Goal: Task Accomplishment & Management: Complete application form

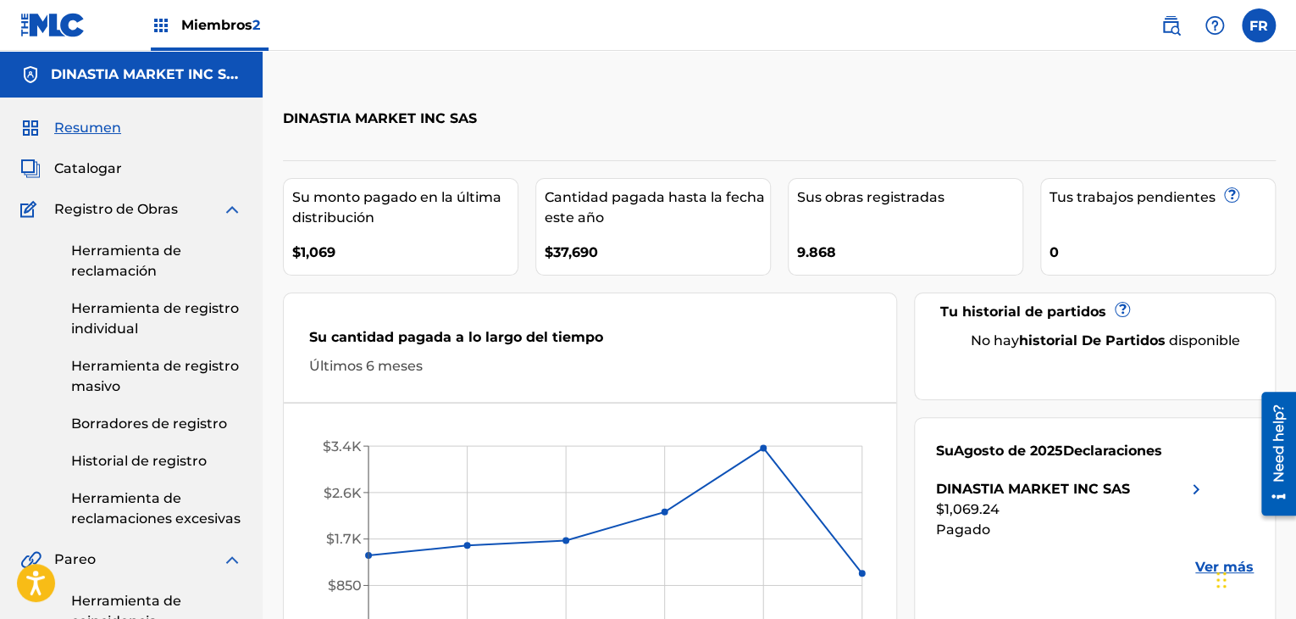
click at [93, 174] on font "Catalogar" at bounding box center [88, 168] width 68 height 16
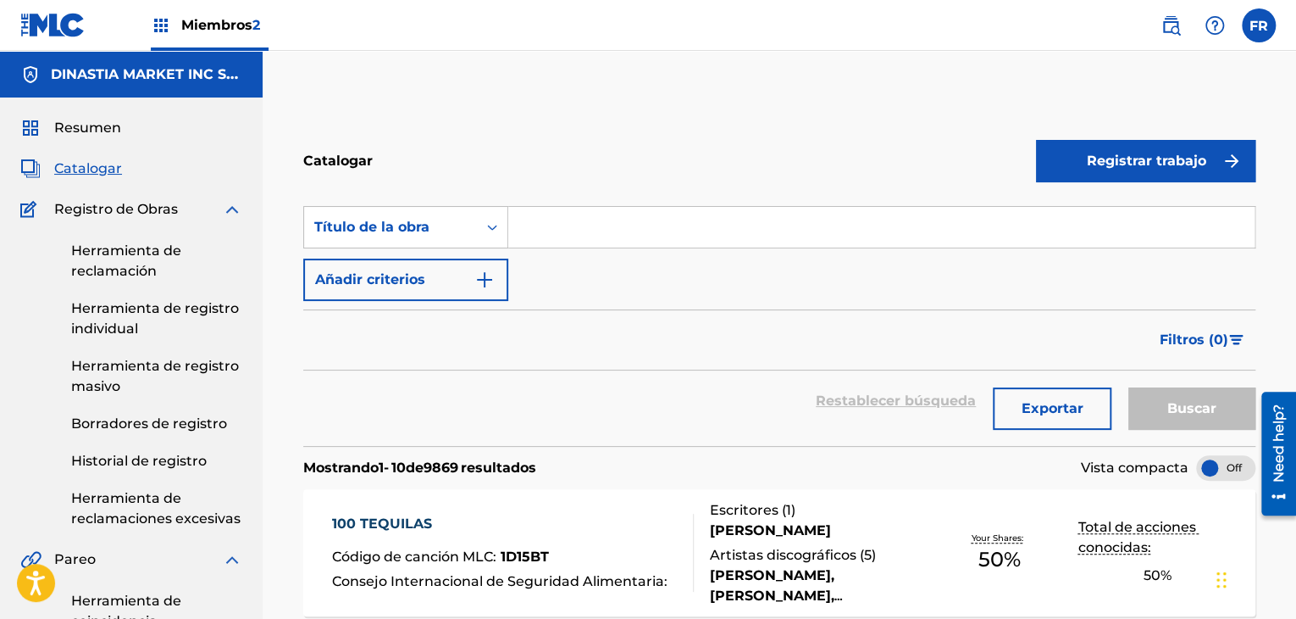
click at [567, 218] on input "Formulario de búsqueda" at bounding box center [881, 227] width 747 height 41
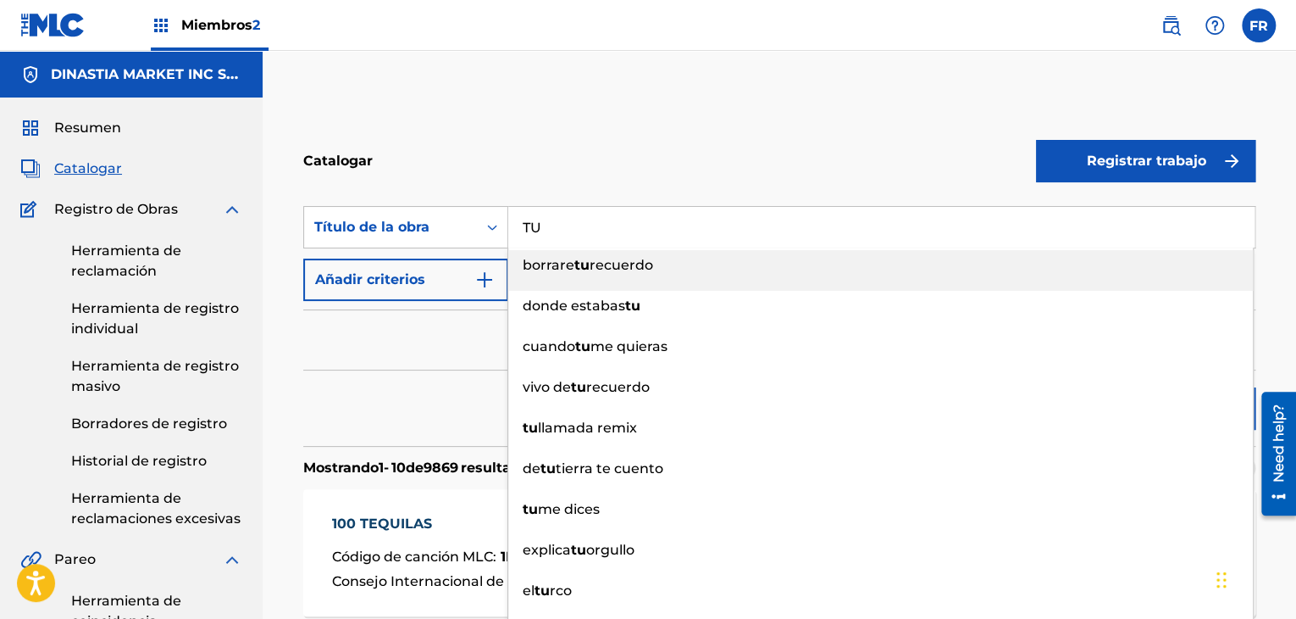
type input "T"
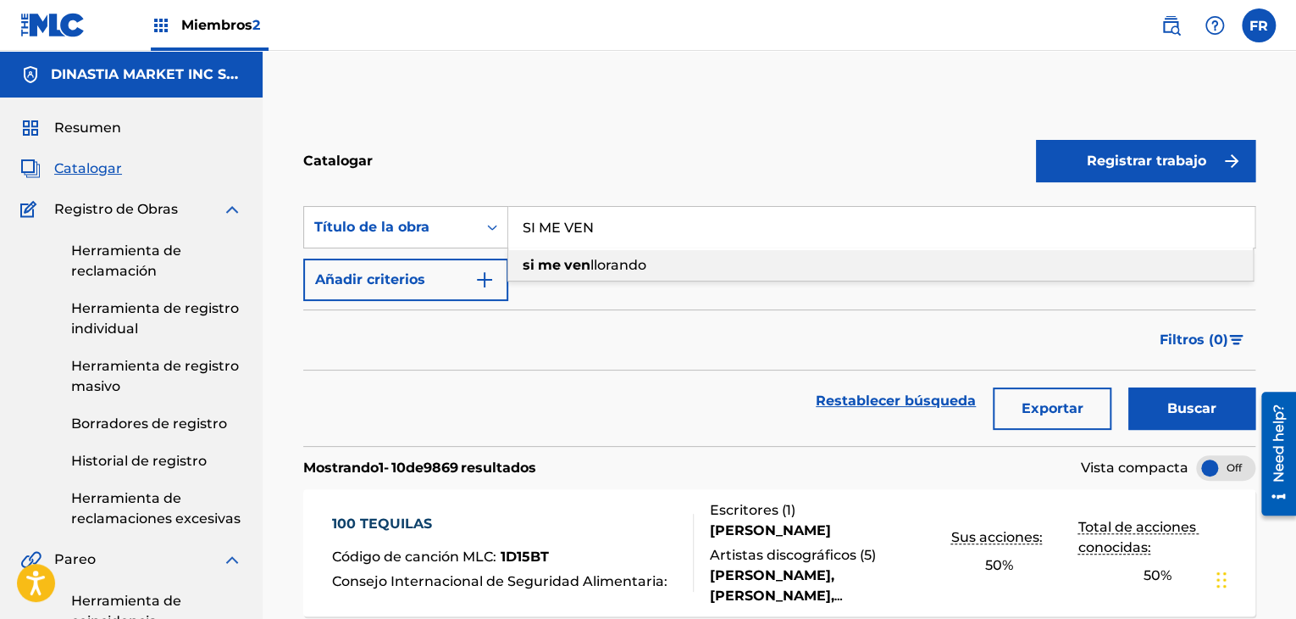
click at [619, 269] on span "llorando" at bounding box center [619, 265] width 56 height 16
type input "si me ven llorando"
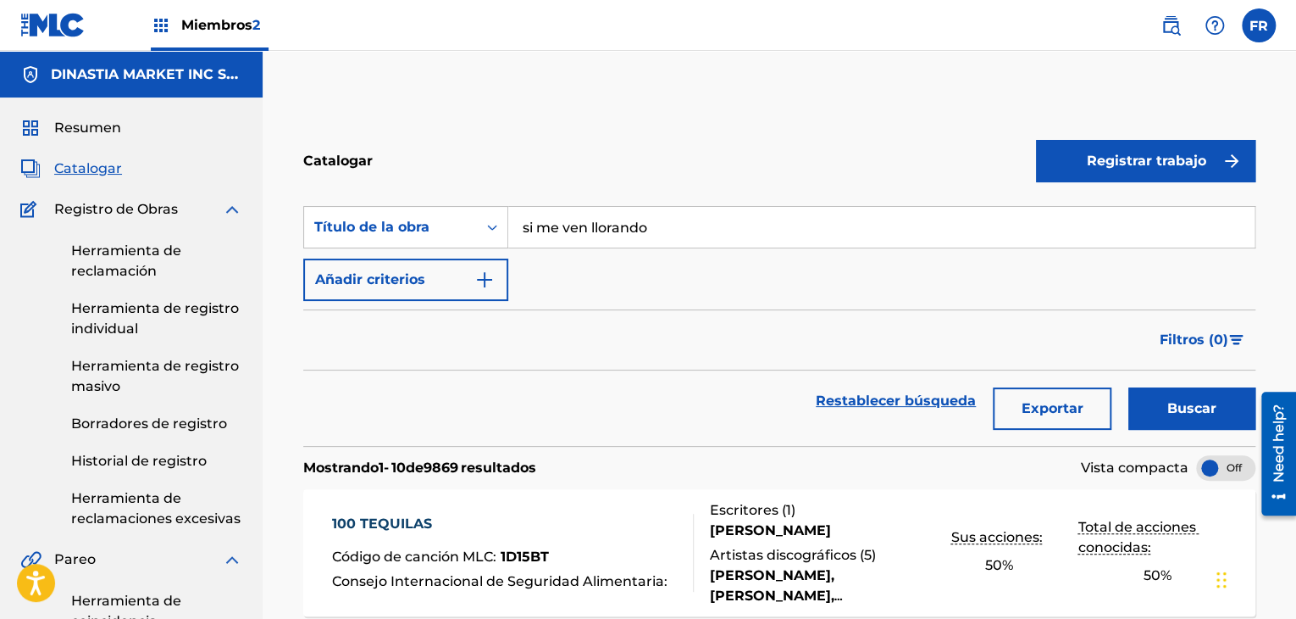
click at [1193, 414] on font "Buscar" at bounding box center [1192, 408] width 49 height 16
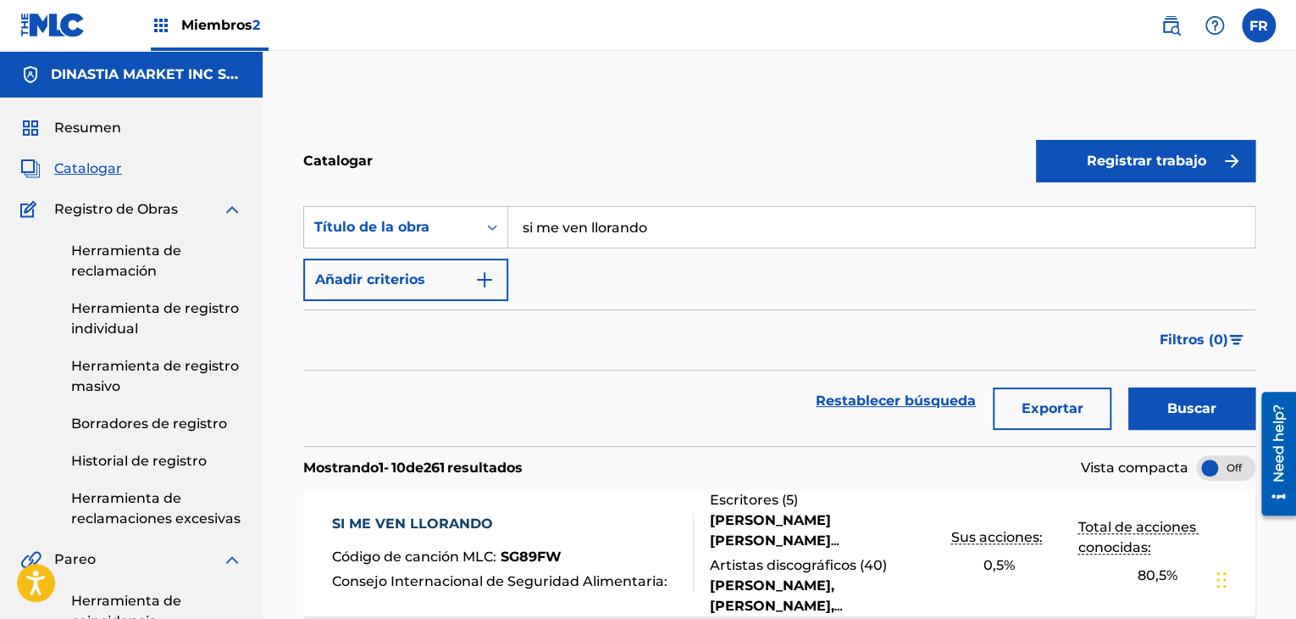
scroll to position [85, 0]
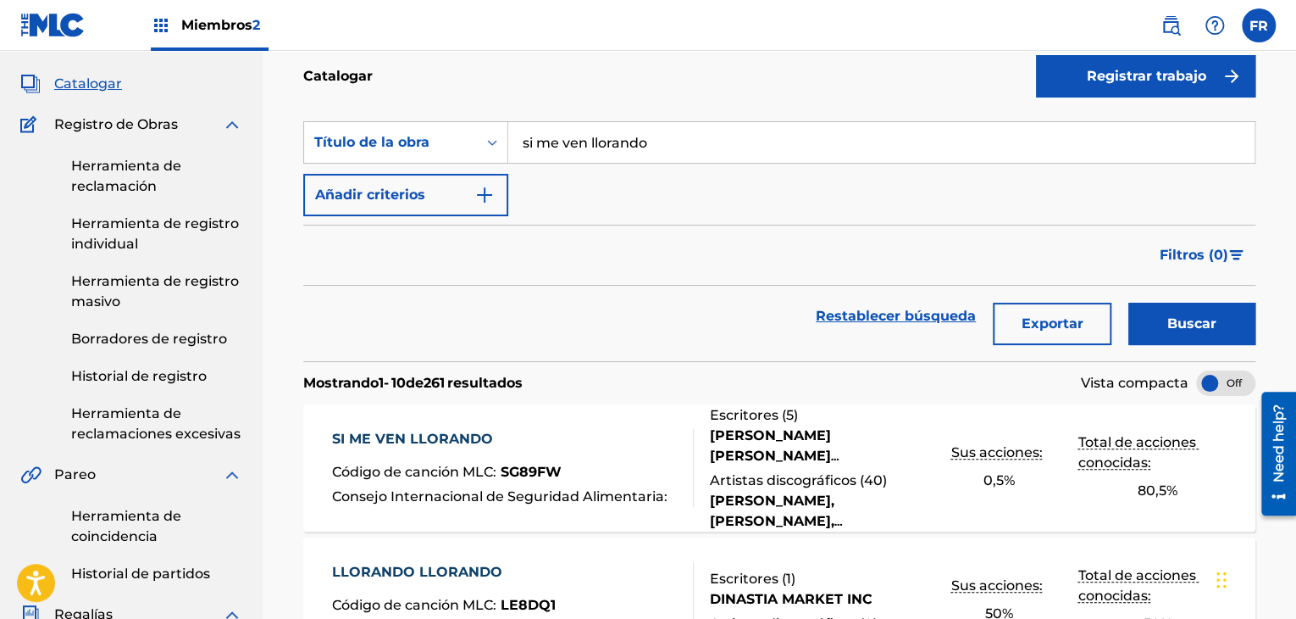
click at [715, 455] on font "[PERSON_NAME] [PERSON_NAME] [PERSON_NAME] [PERSON_NAME] [PERSON_NAME], [PERSON_…" at bounding box center [772, 506] width 125 height 158
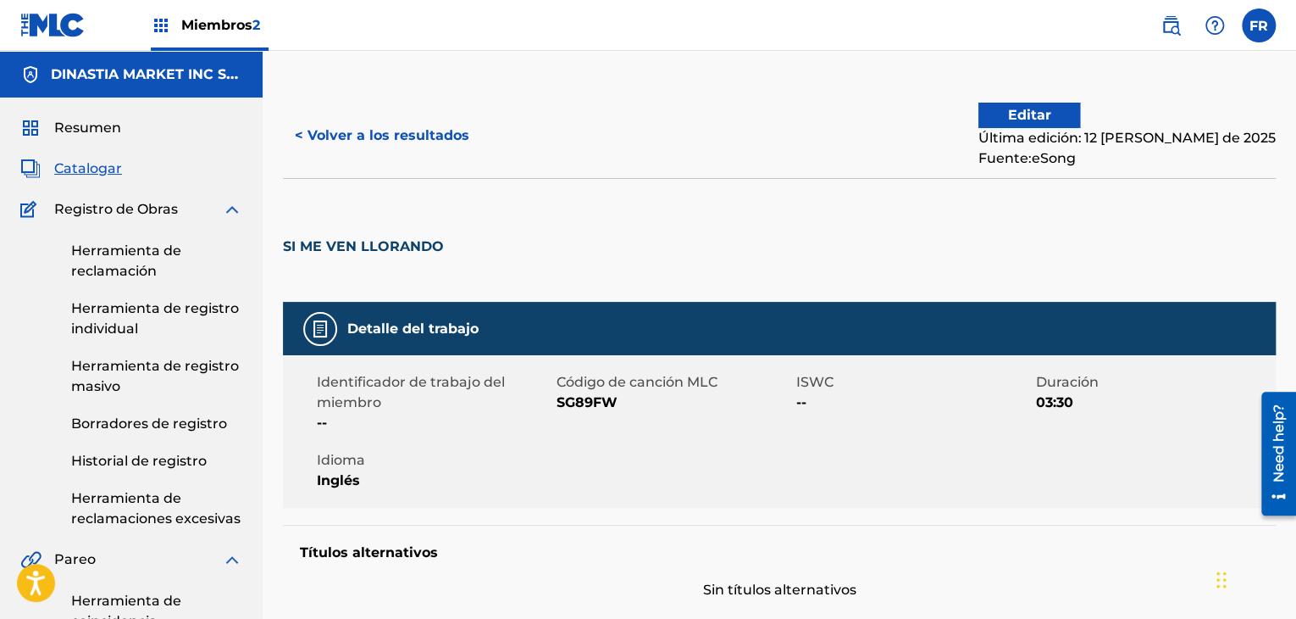
click at [1052, 125] on font "Editar" at bounding box center [1029, 115] width 43 height 20
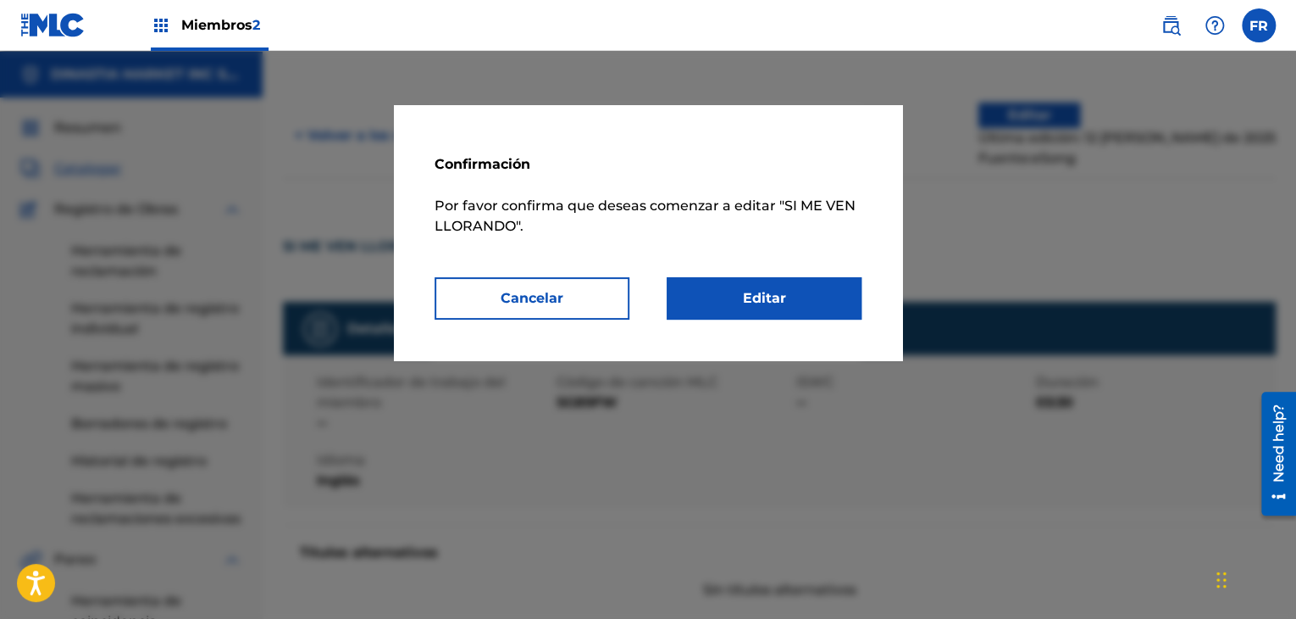
click at [740, 308] on link "Editar" at bounding box center [764, 298] width 195 height 42
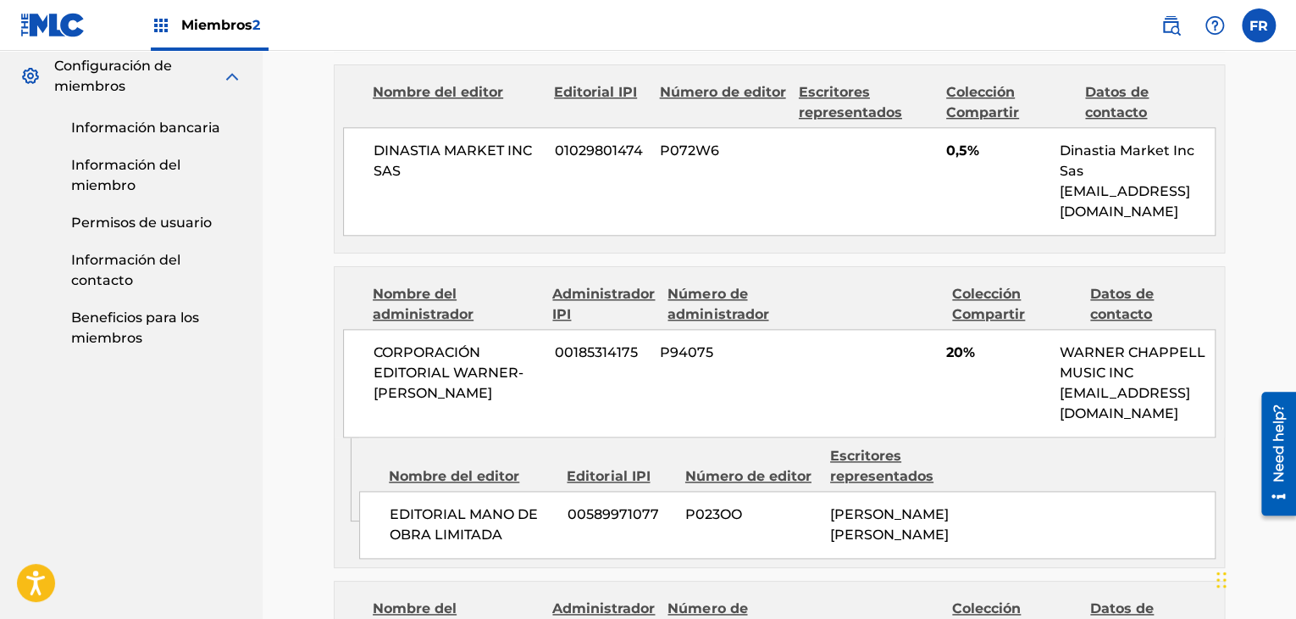
scroll to position [678, 0]
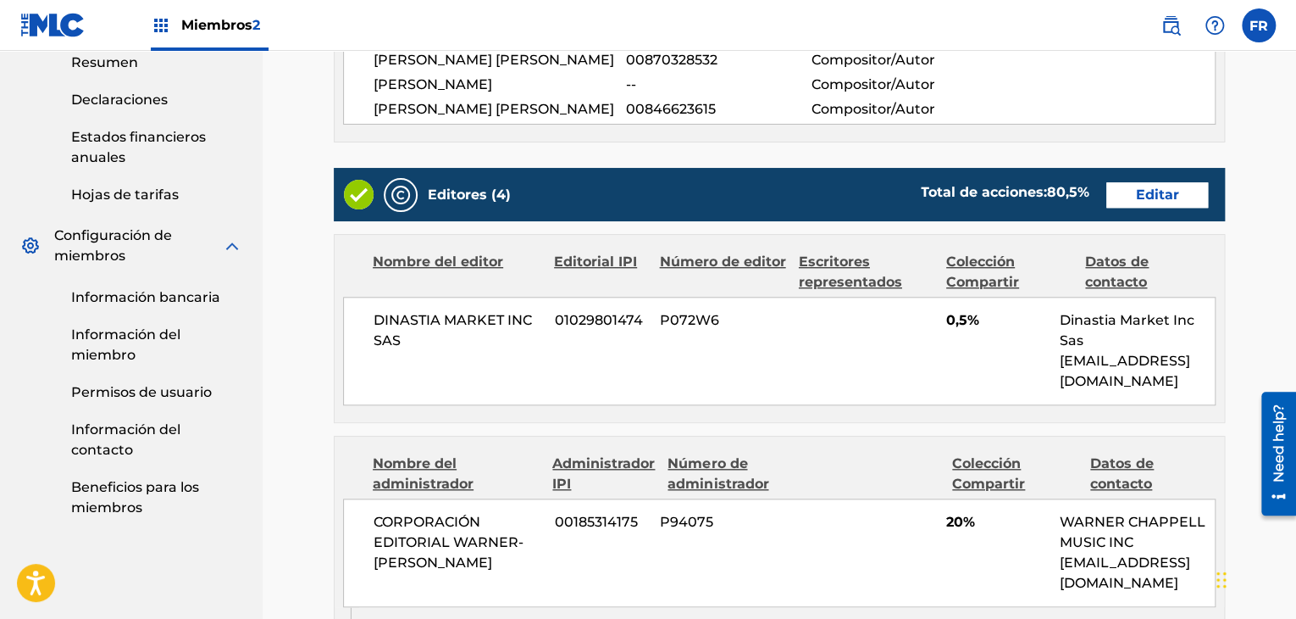
click at [1155, 203] on font "Editar" at bounding box center [1157, 194] width 43 height 16
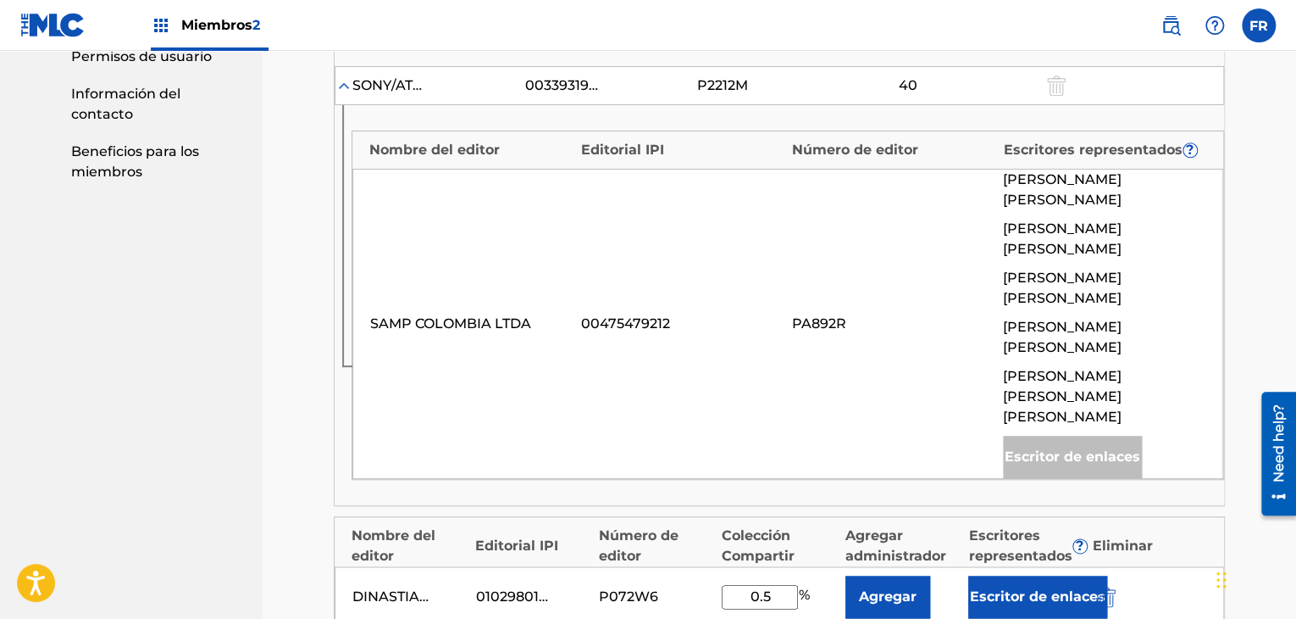
scroll to position [1102, 0]
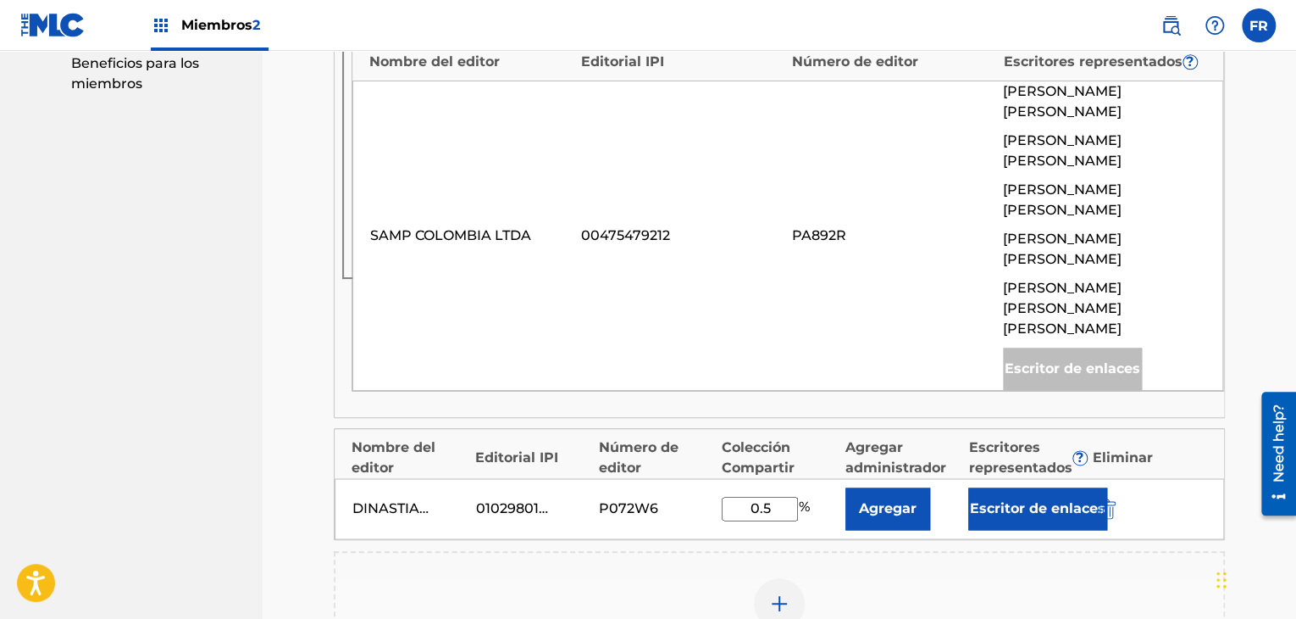
drag, startPoint x: 775, startPoint y: 401, endPoint x: 712, endPoint y: 401, distance: 62.7
click at [712, 478] on div "DINASTIA MARKET INC SAS 01029801474 P072W6 0.5 % Agregar Escritor de enlaces" at bounding box center [780, 508] width 890 height 61
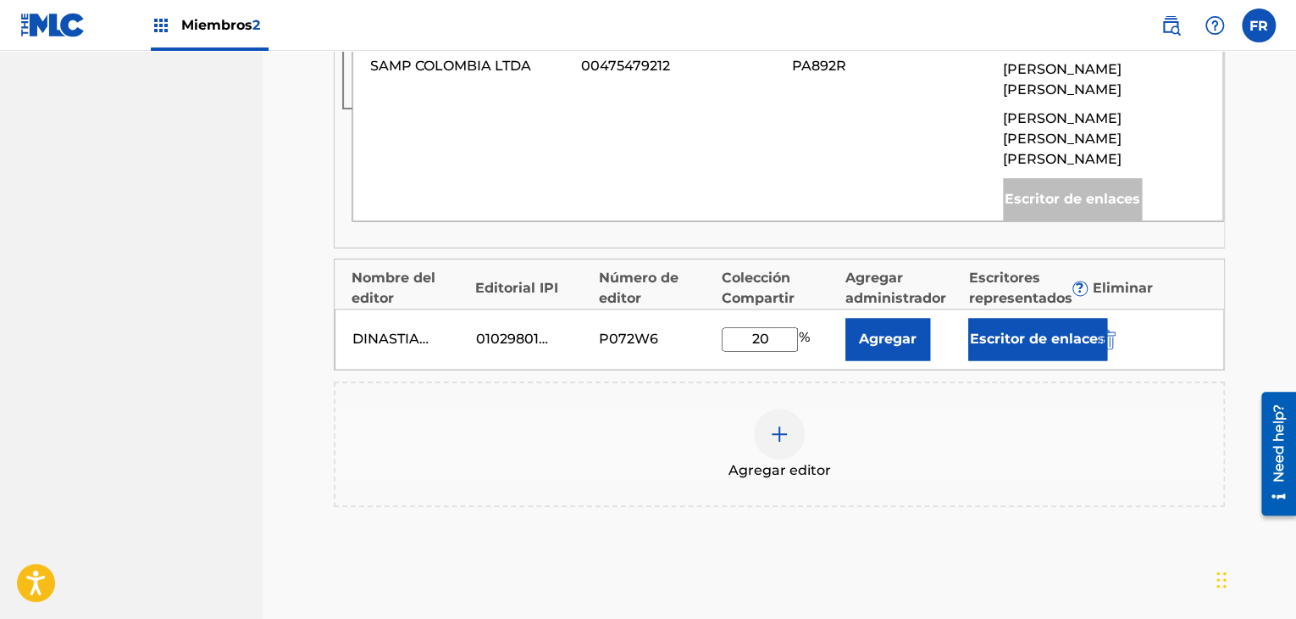
type input "20"
click at [908, 381] on div "Agregar editor" at bounding box center [779, 443] width 891 height 125
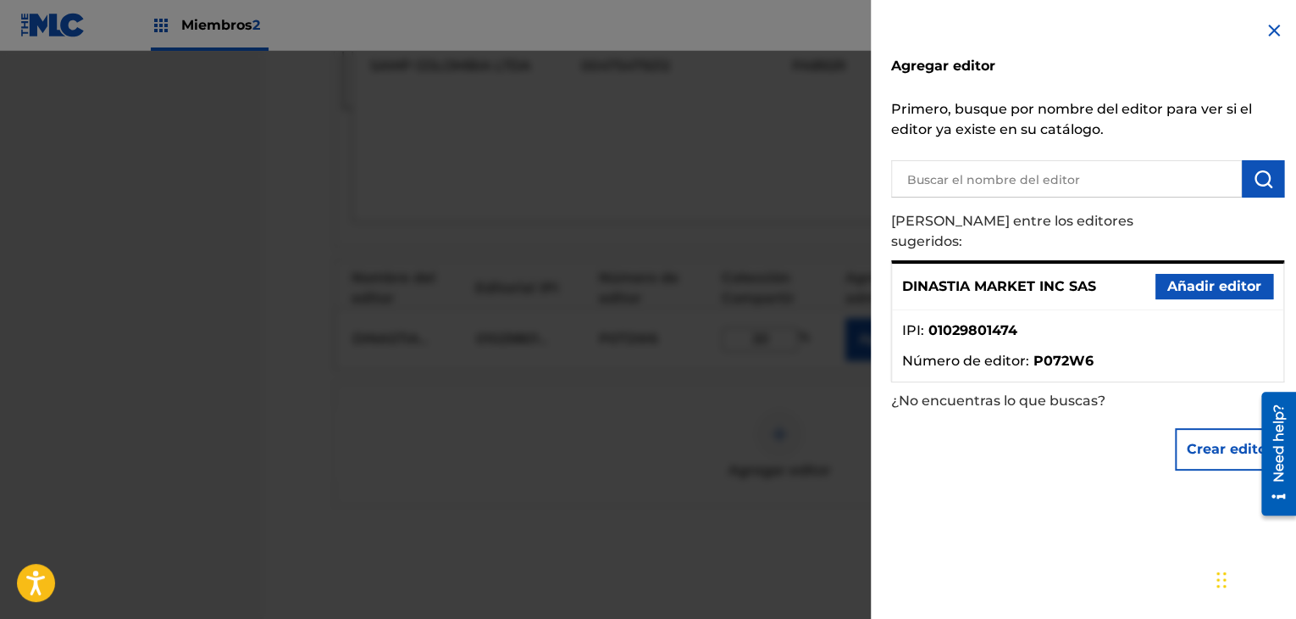
click at [1271, 20] on img at bounding box center [1274, 30] width 20 height 20
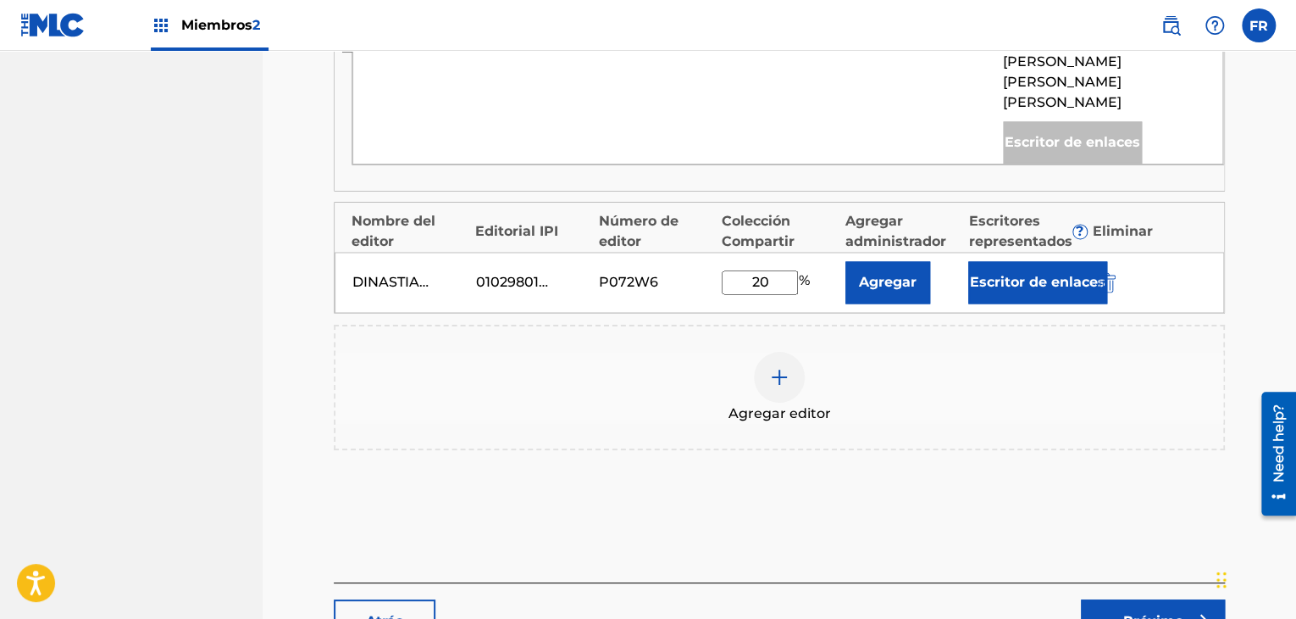
scroll to position [1351, 0]
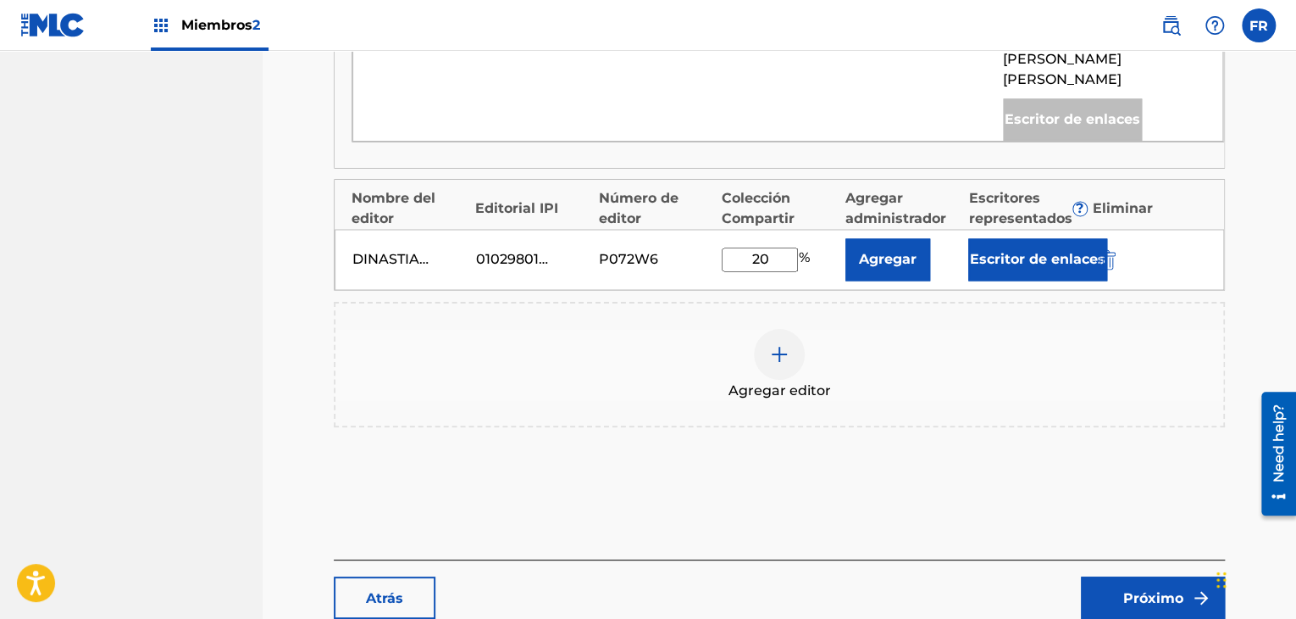
click at [1038, 238] on button "Escritor de enlaces" at bounding box center [1038, 259] width 139 height 42
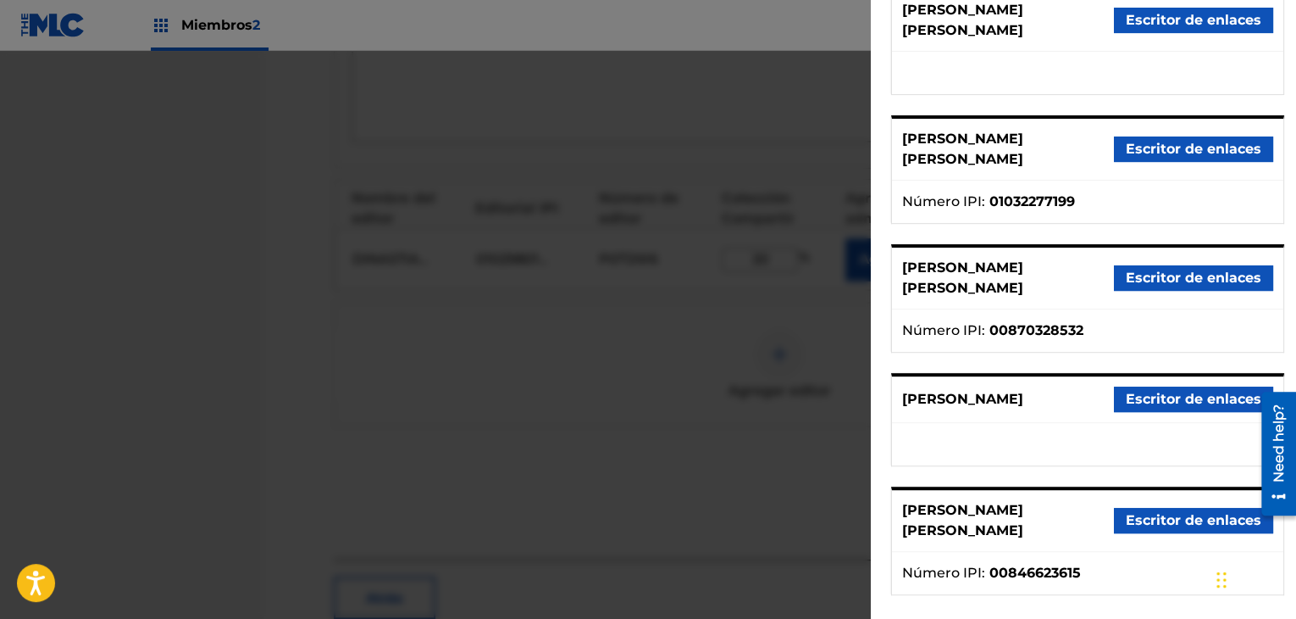
scroll to position [0, 0]
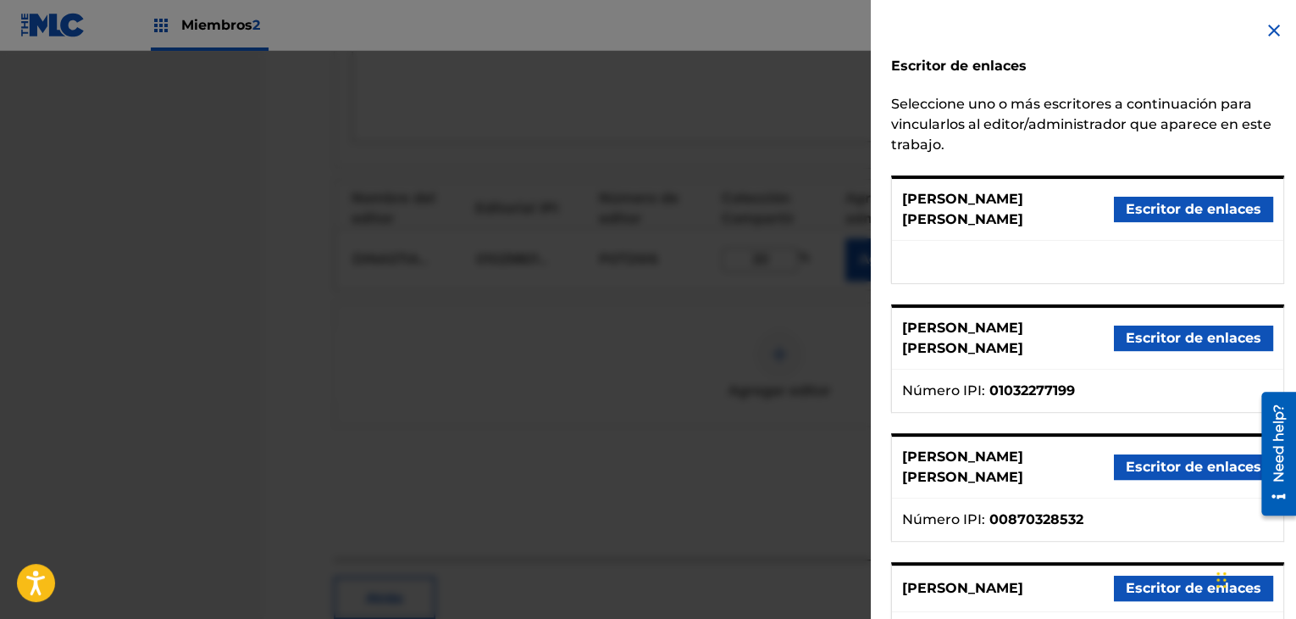
click at [1137, 201] on font "Escritor de enlaces" at bounding box center [1194, 209] width 136 height 16
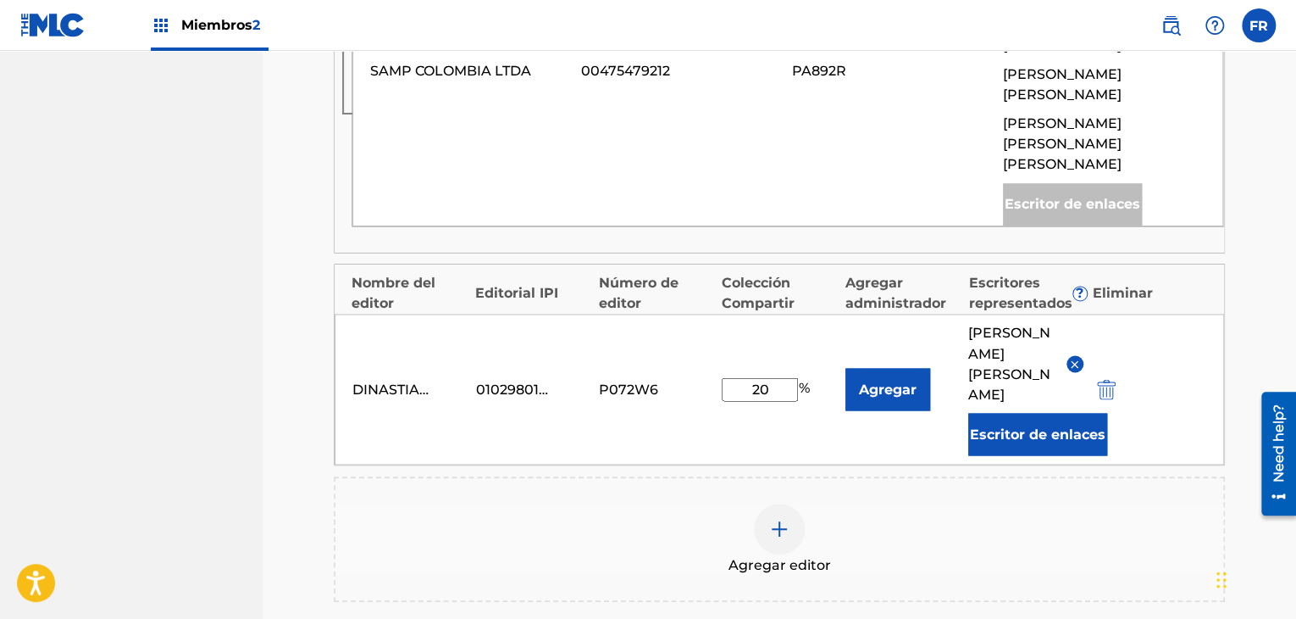
scroll to position [1420, 0]
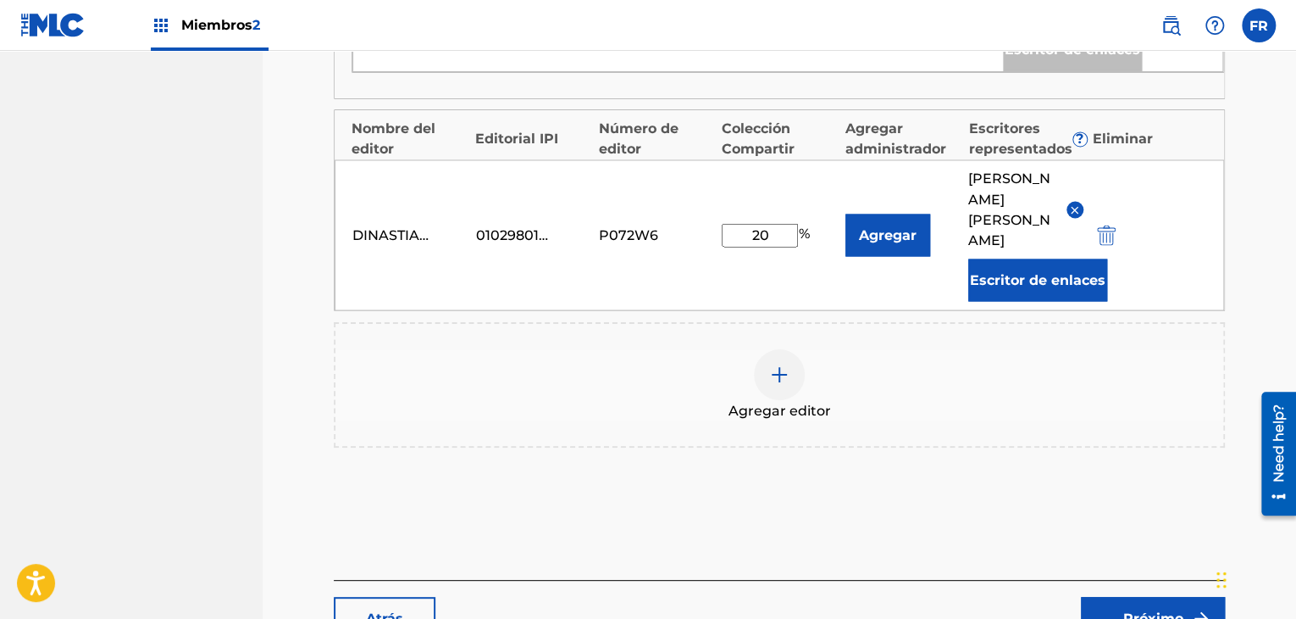
click at [1141, 609] on font "Próximo" at bounding box center [1154, 617] width 60 height 16
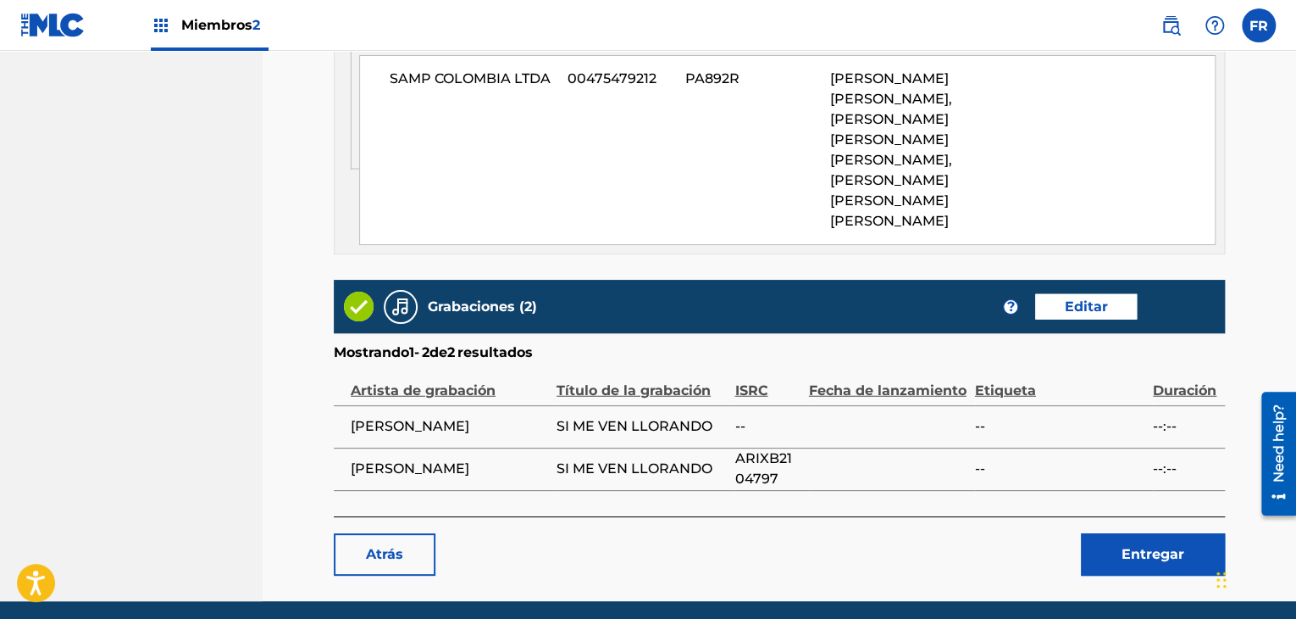
scroll to position [2194, 0]
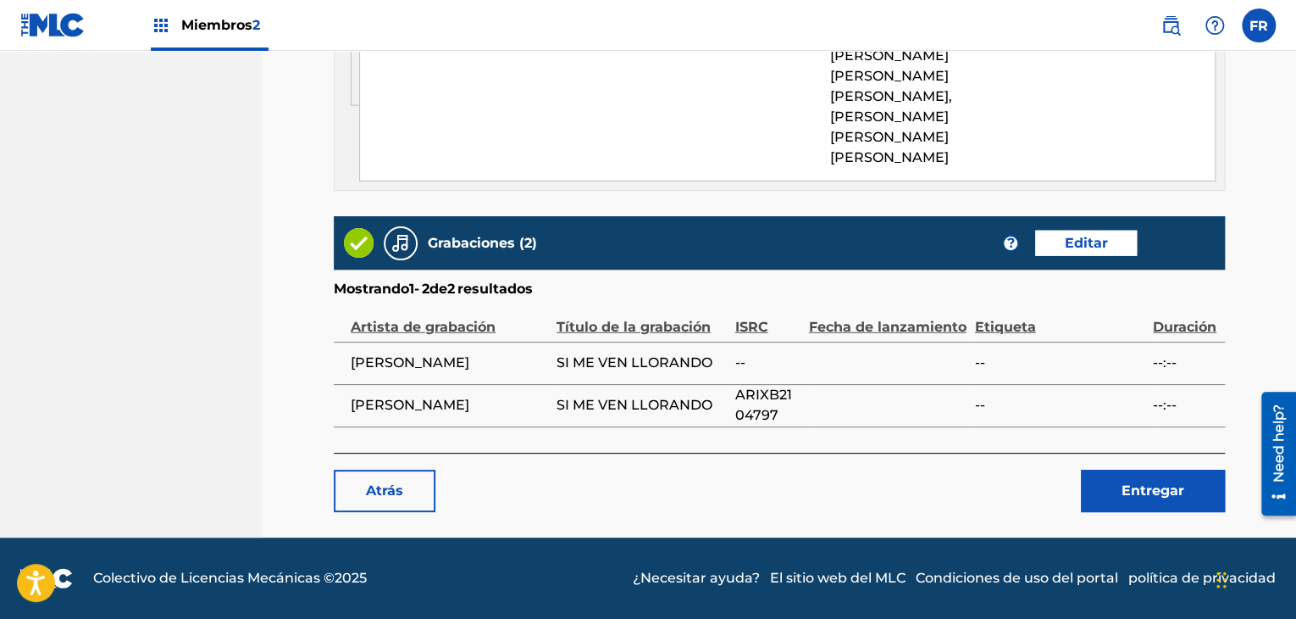
click at [1124, 487] on font "Entregar" at bounding box center [1153, 490] width 63 height 16
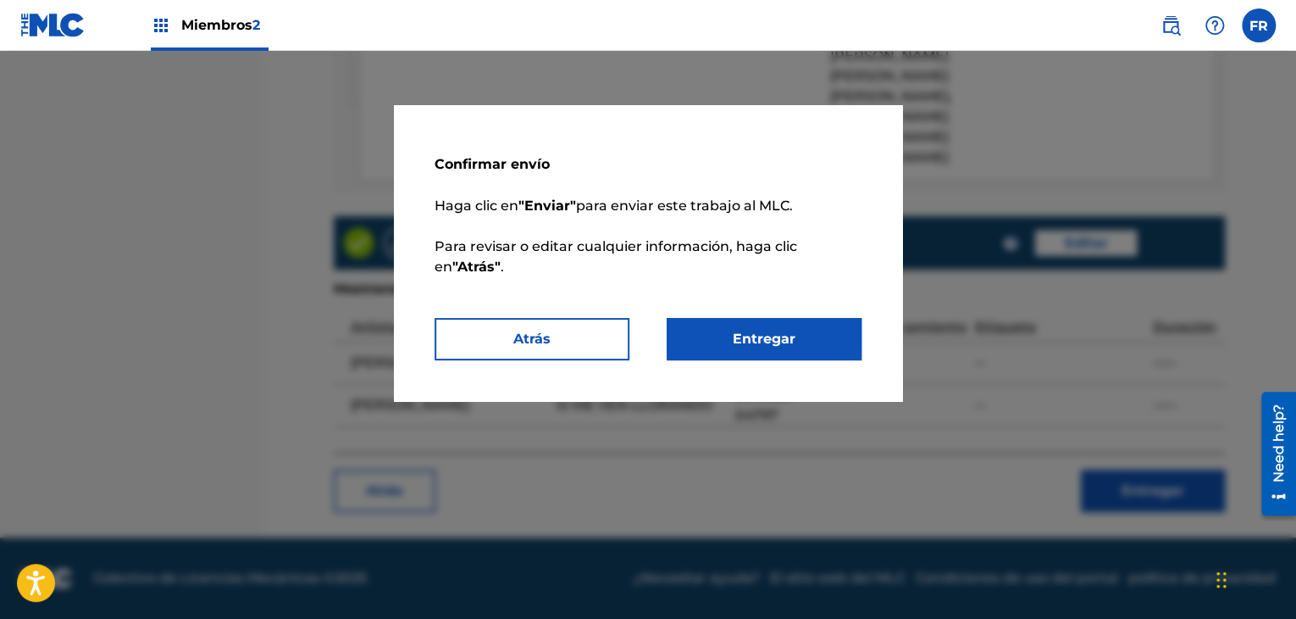
click at [790, 338] on font "Entregar" at bounding box center [764, 338] width 63 height 16
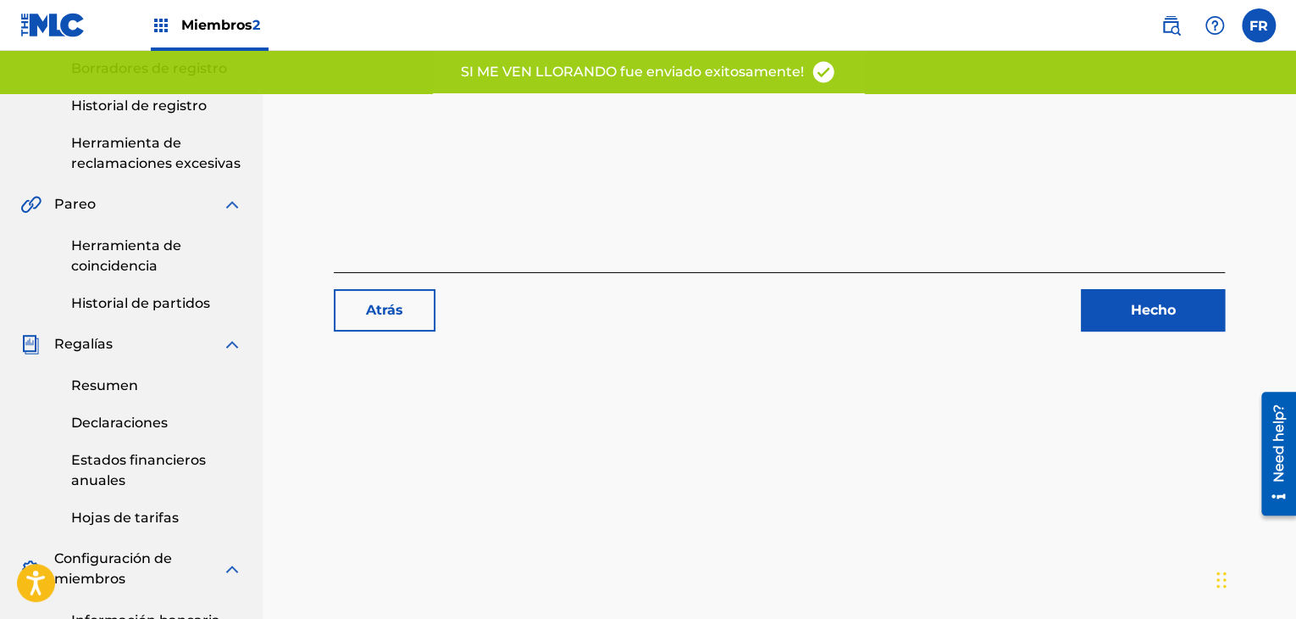
scroll to position [424, 0]
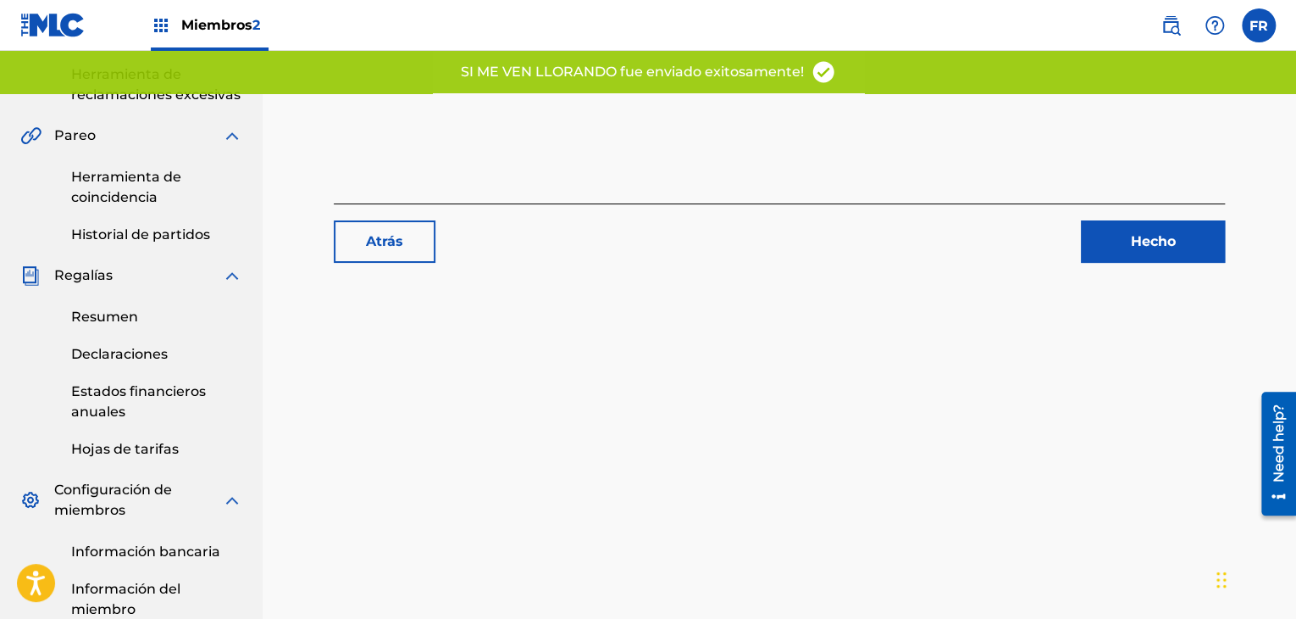
click at [1142, 247] on font "Hecho" at bounding box center [1153, 241] width 45 height 16
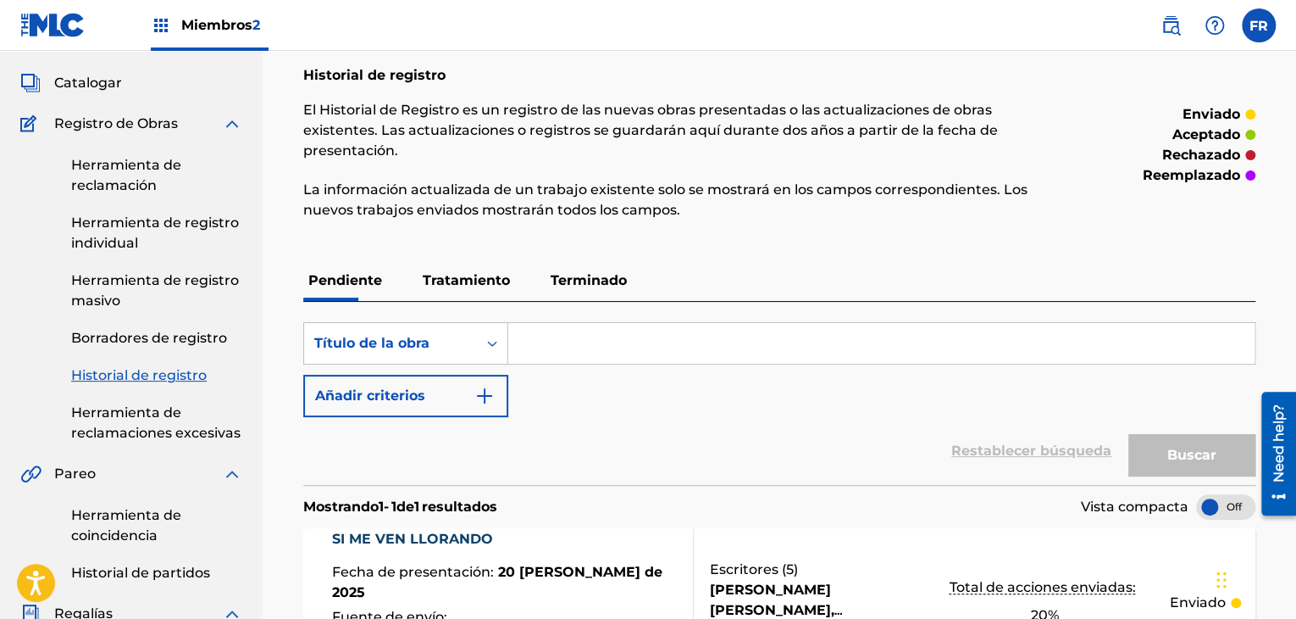
scroll to position [85, 0]
click at [90, 91] on span "Catalogar" at bounding box center [88, 84] width 68 height 20
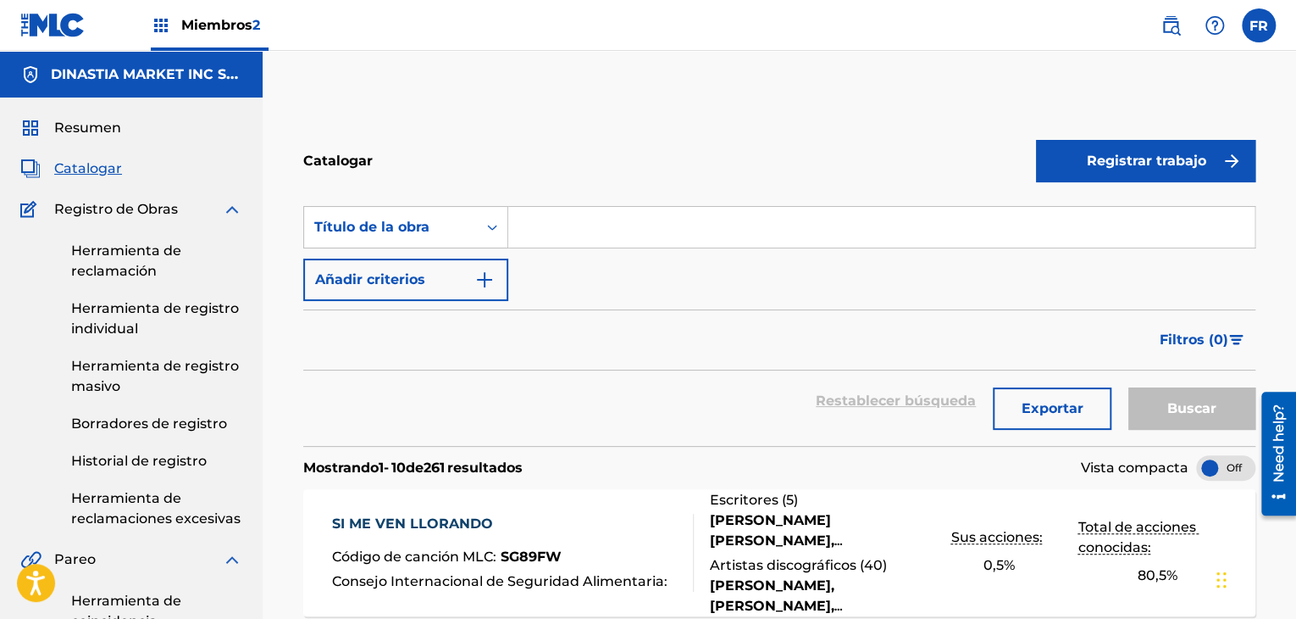
click at [535, 242] on input "Formulario de búsqueda" at bounding box center [881, 227] width 747 height 41
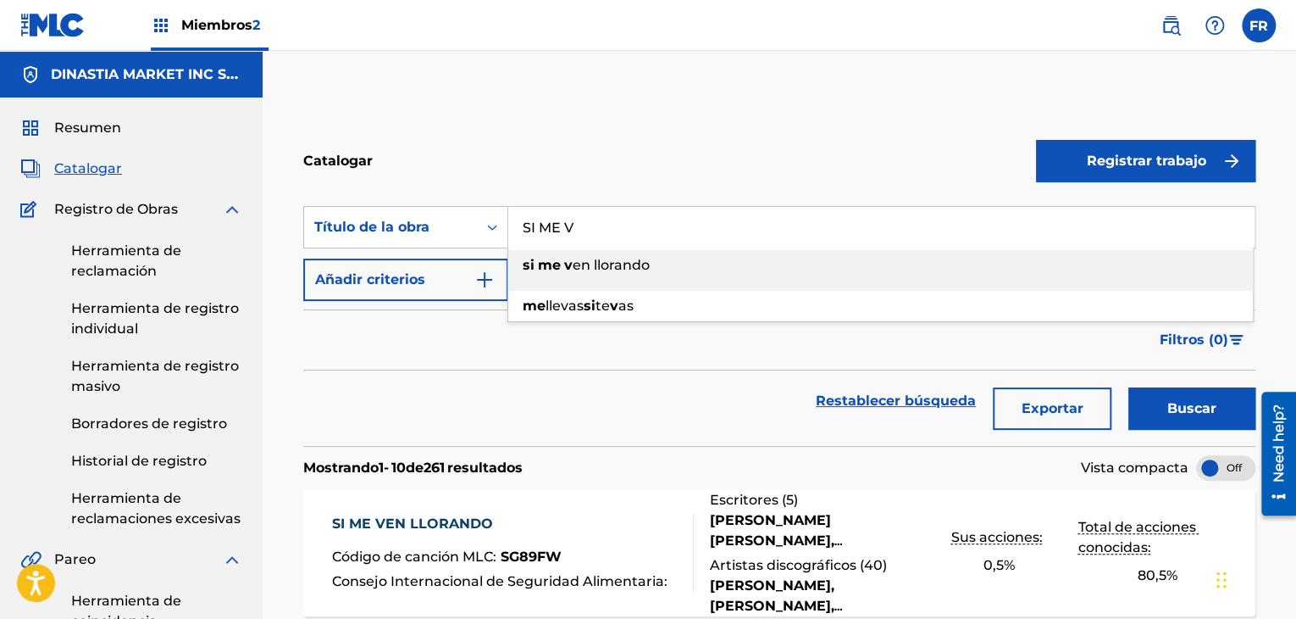
click at [579, 274] on div "si me v en llorando" at bounding box center [880, 265] width 745 height 31
type input "si me ven llorando"
click at [1168, 408] on font "Buscar" at bounding box center [1192, 408] width 49 height 16
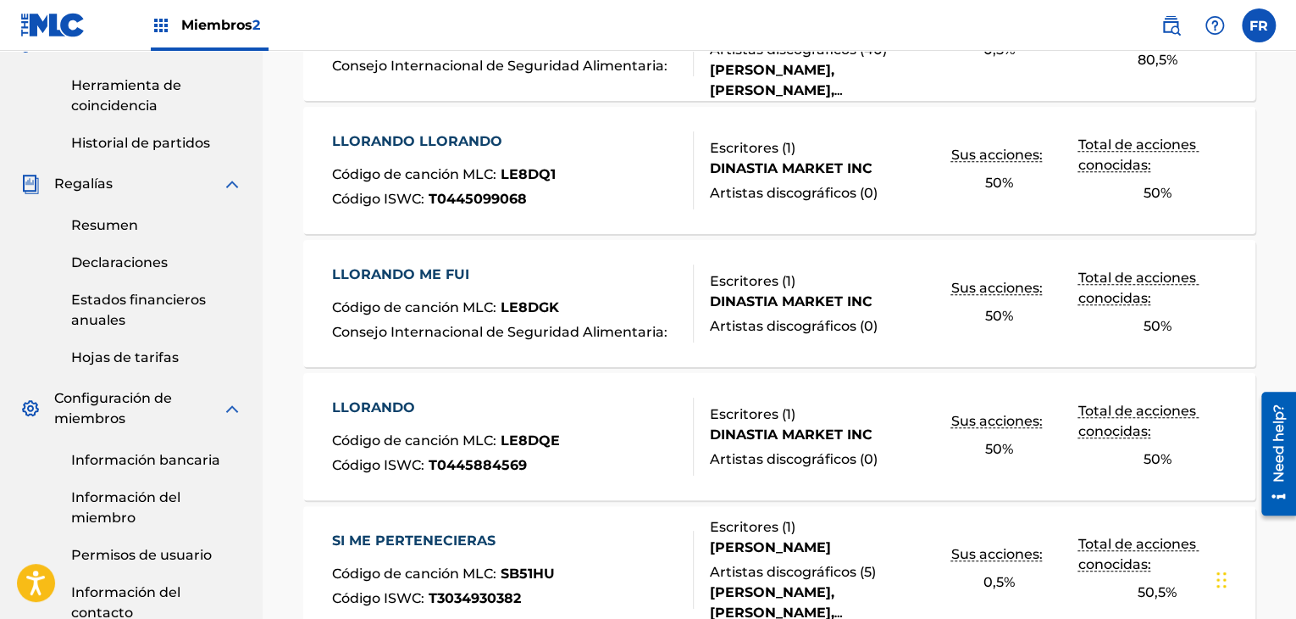
scroll to position [261, 0]
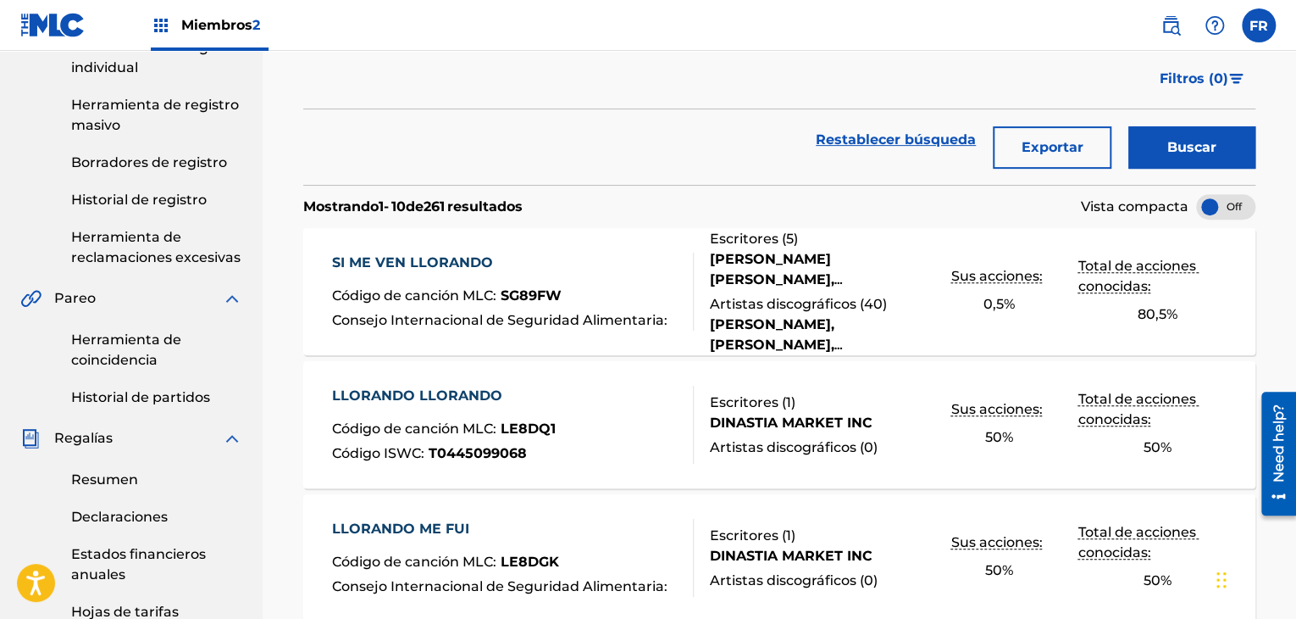
click at [791, 280] on font "[PERSON_NAME] [PERSON_NAME], [PERSON_NAME] [PERSON_NAME] [PERSON_NAME] [PERSON_…" at bounding box center [772, 330] width 125 height 158
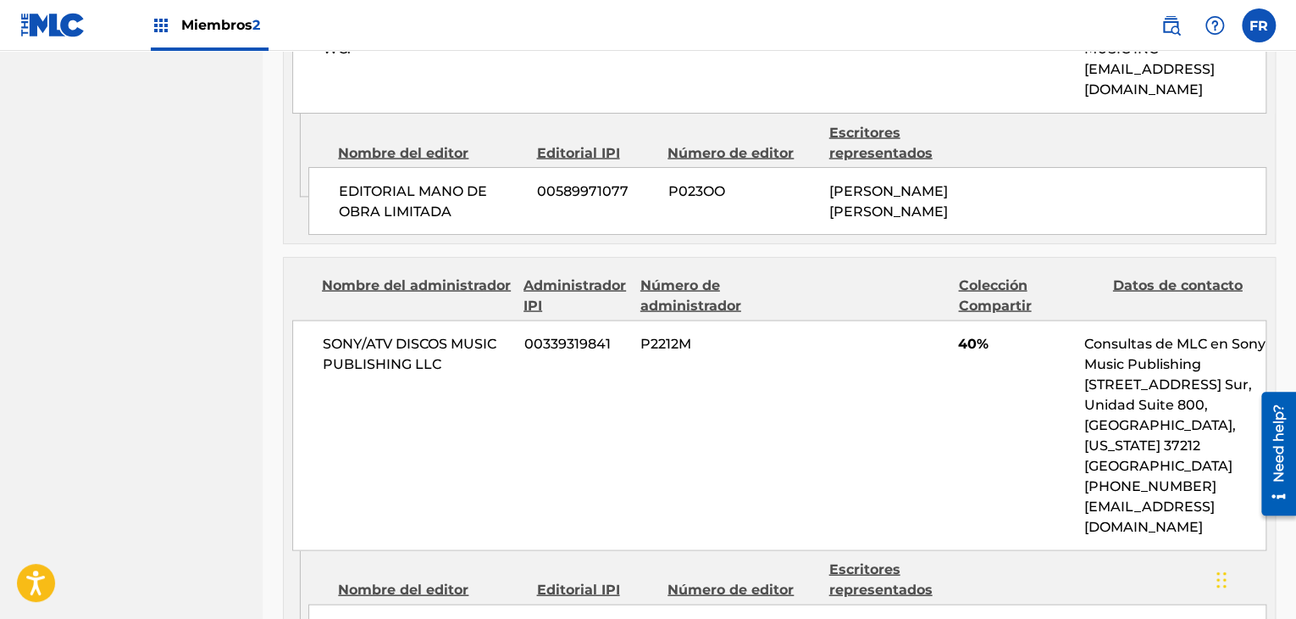
scroll to position [1695, 0]
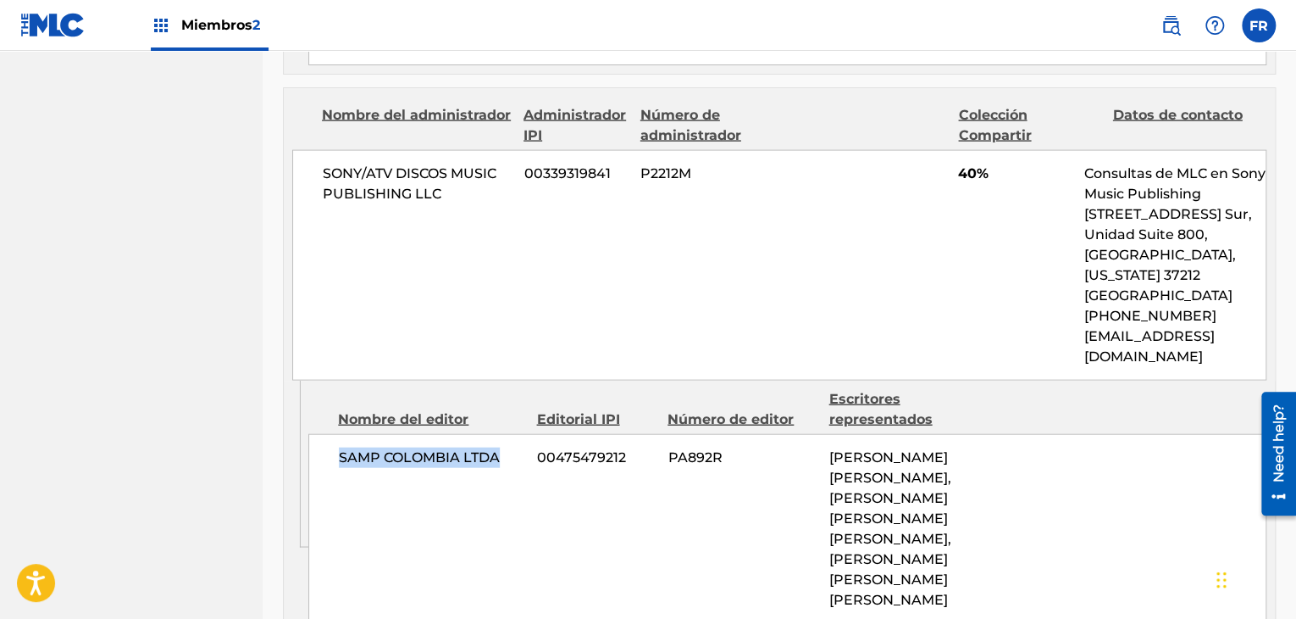
drag, startPoint x: 332, startPoint y: 409, endPoint x: 509, endPoint y: 415, distance: 177.2
click at [509, 434] on div "SAMP COLOMBIA LTDA 00475479212 PA892R [PERSON_NAME] [PERSON_NAME], [PERSON_NAME…" at bounding box center [787, 529] width 958 height 190
copy font "SAMP COLOMBIA LTDA"
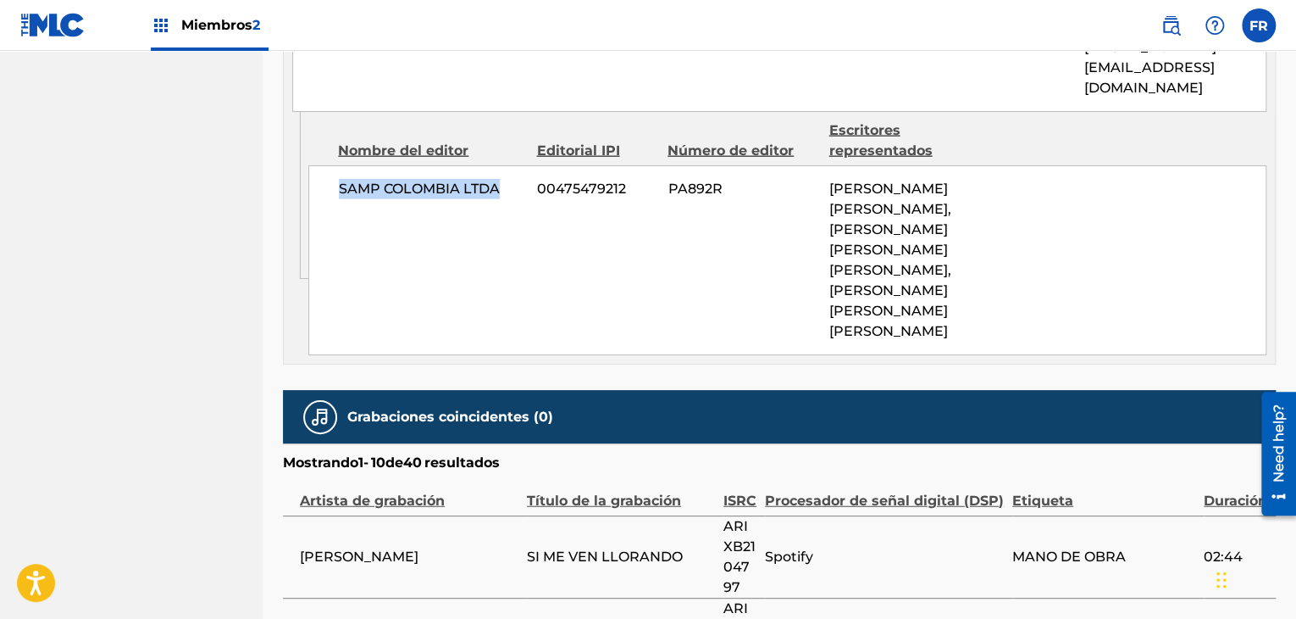
scroll to position [1864, 0]
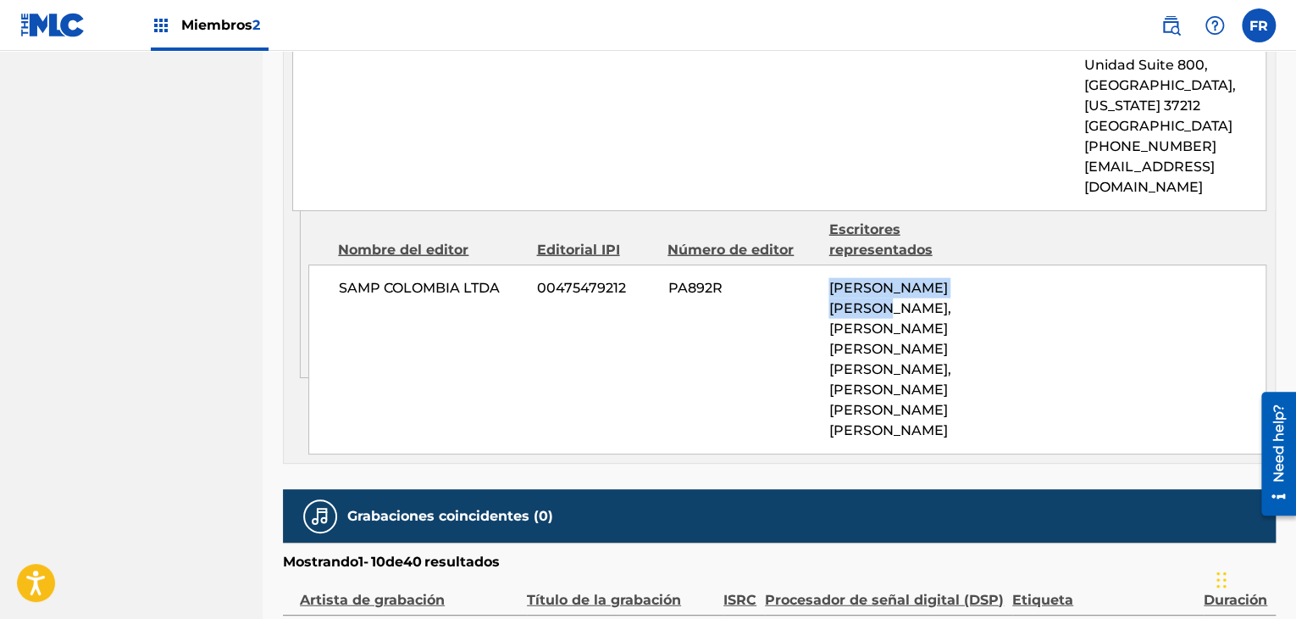
drag, startPoint x: 886, startPoint y: 265, endPoint x: 824, endPoint y: 240, distance: 66.9
click at [824, 264] on div "SAMP COLOMBIA LTDA 00475479212 PA892R [PERSON_NAME] [PERSON_NAME], [PERSON_NAME…" at bounding box center [787, 359] width 958 height 190
copy font "[PERSON_NAME] [PERSON_NAME]"
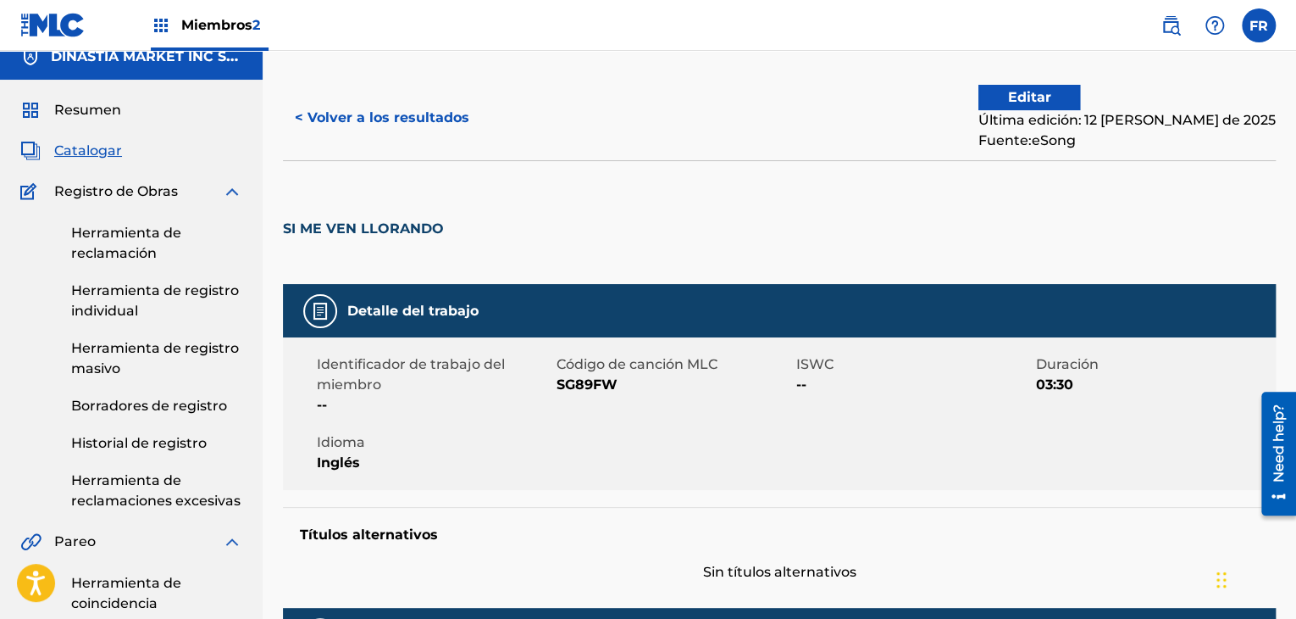
scroll to position [0, 0]
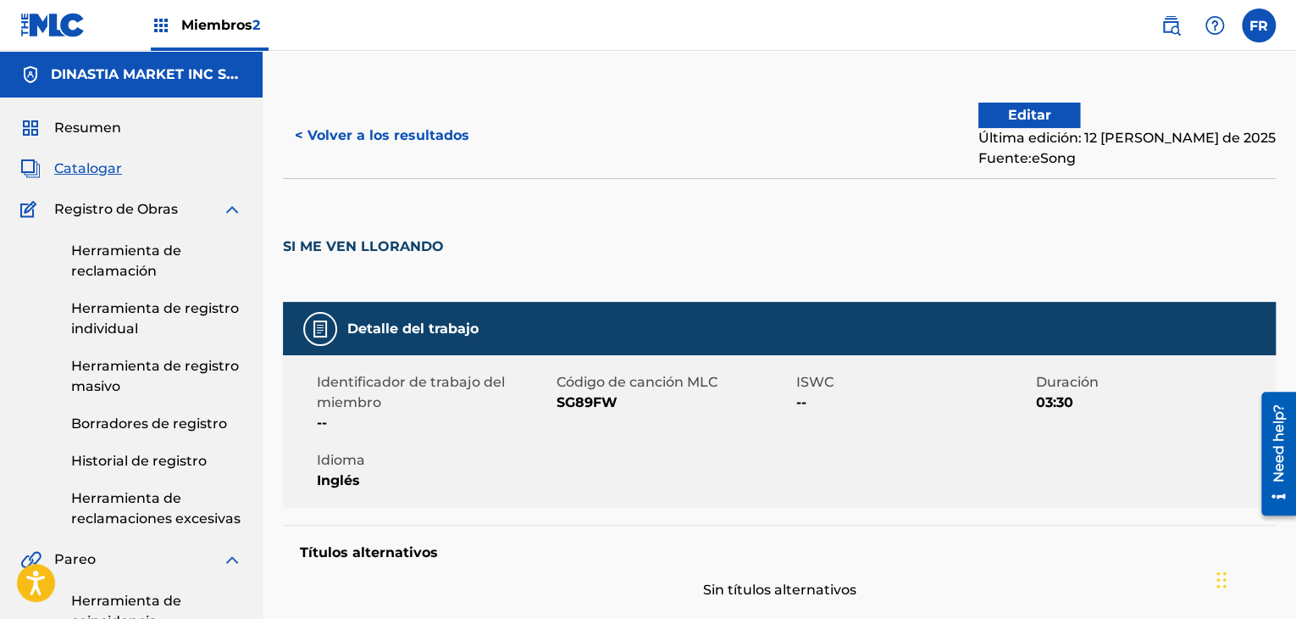
click at [115, 125] on font "Resumen" at bounding box center [87, 127] width 67 height 16
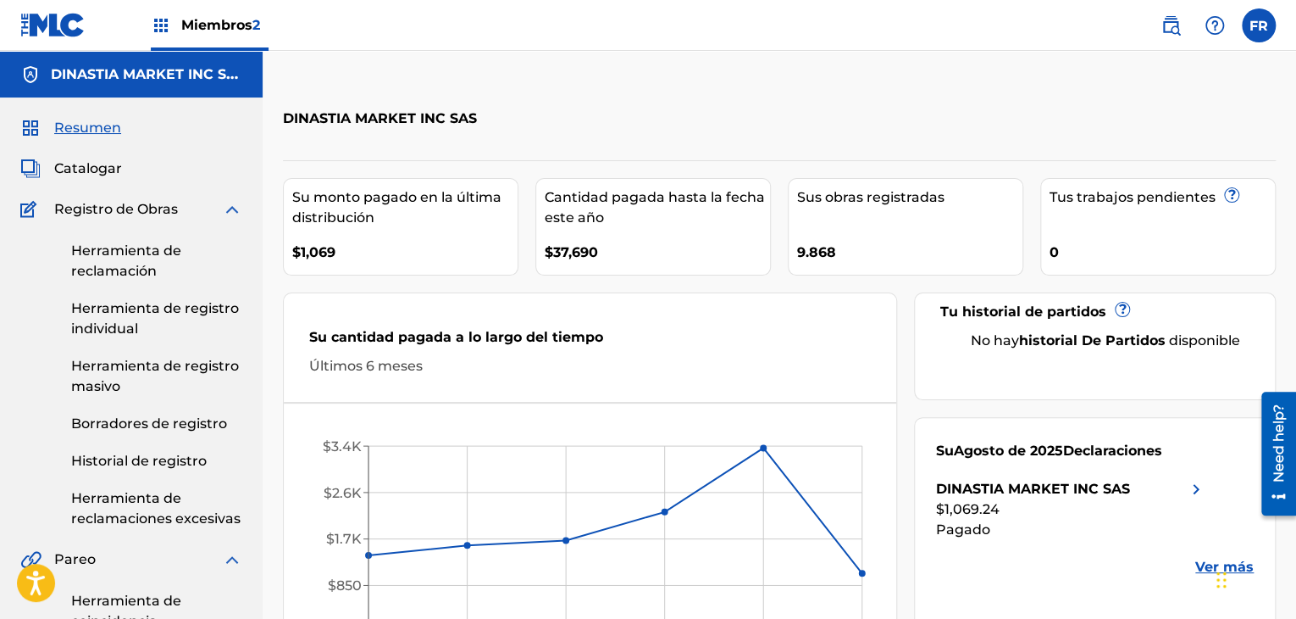
scroll to position [85, 0]
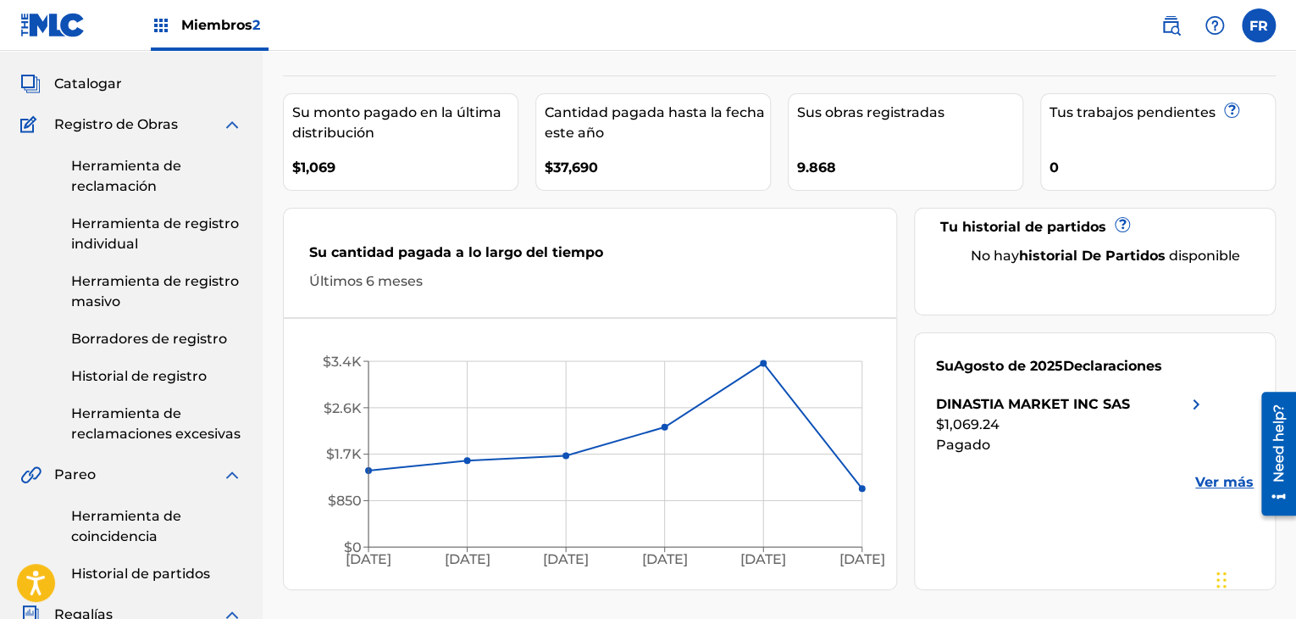
click at [155, 380] on font "Historial de registro" at bounding box center [139, 376] width 136 height 16
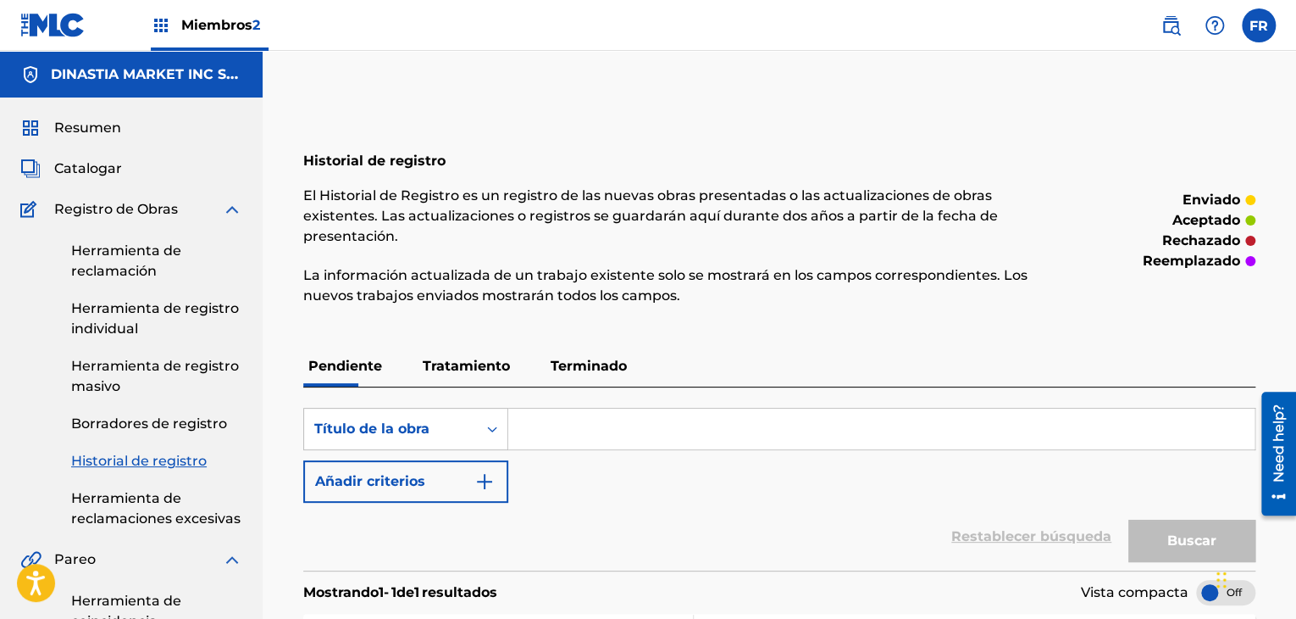
click at [112, 173] on font "Catalogar" at bounding box center [88, 168] width 68 height 16
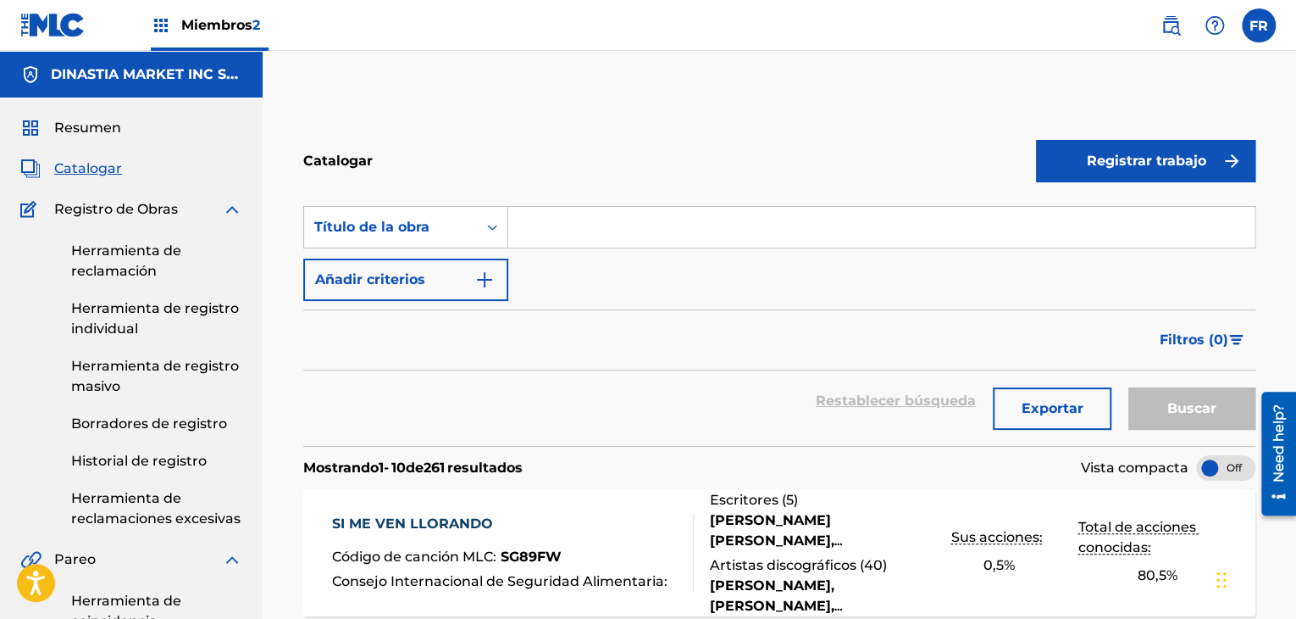
click at [166, 309] on font "Herramienta de registro individual" at bounding box center [155, 318] width 168 height 36
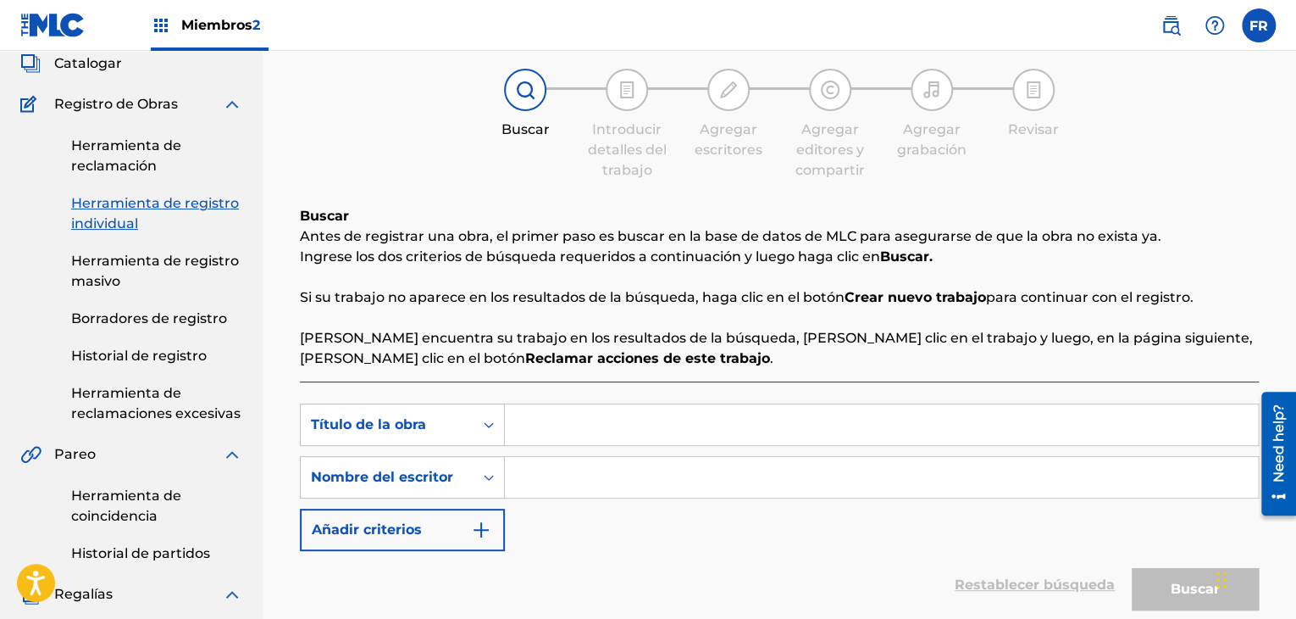
scroll to position [254, 0]
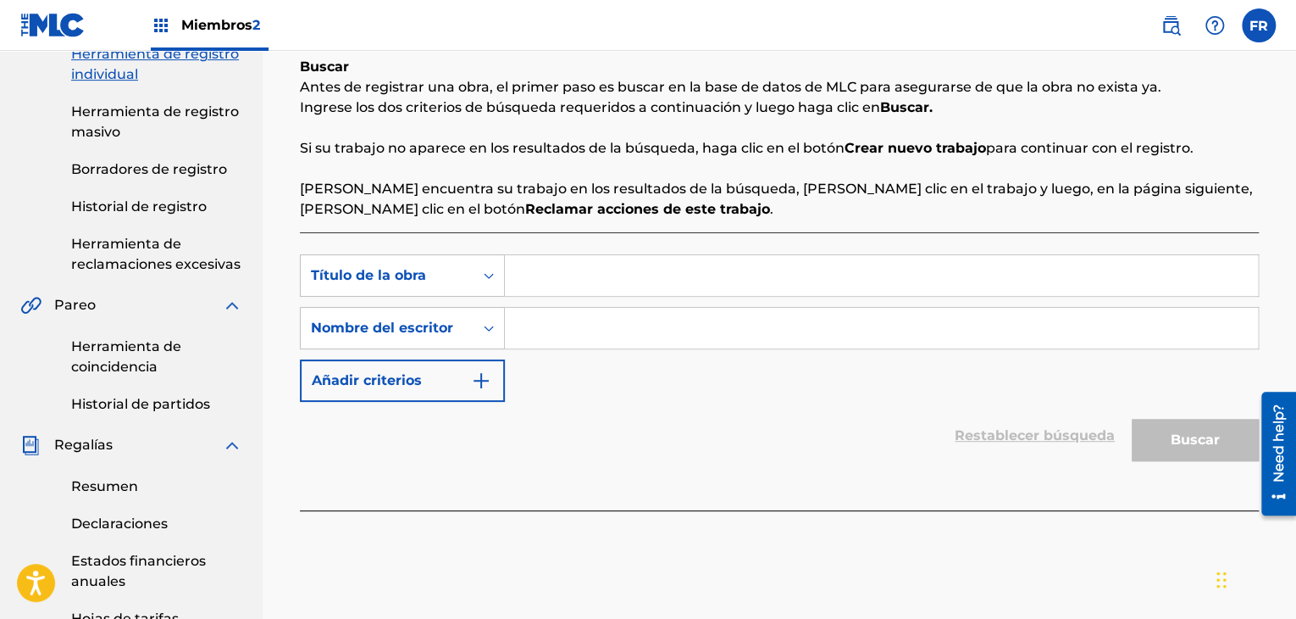
click at [548, 326] on input "Formulario de búsqueda" at bounding box center [881, 328] width 753 height 41
paste input "[PERSON_NAME] [PERSON_NAME]"
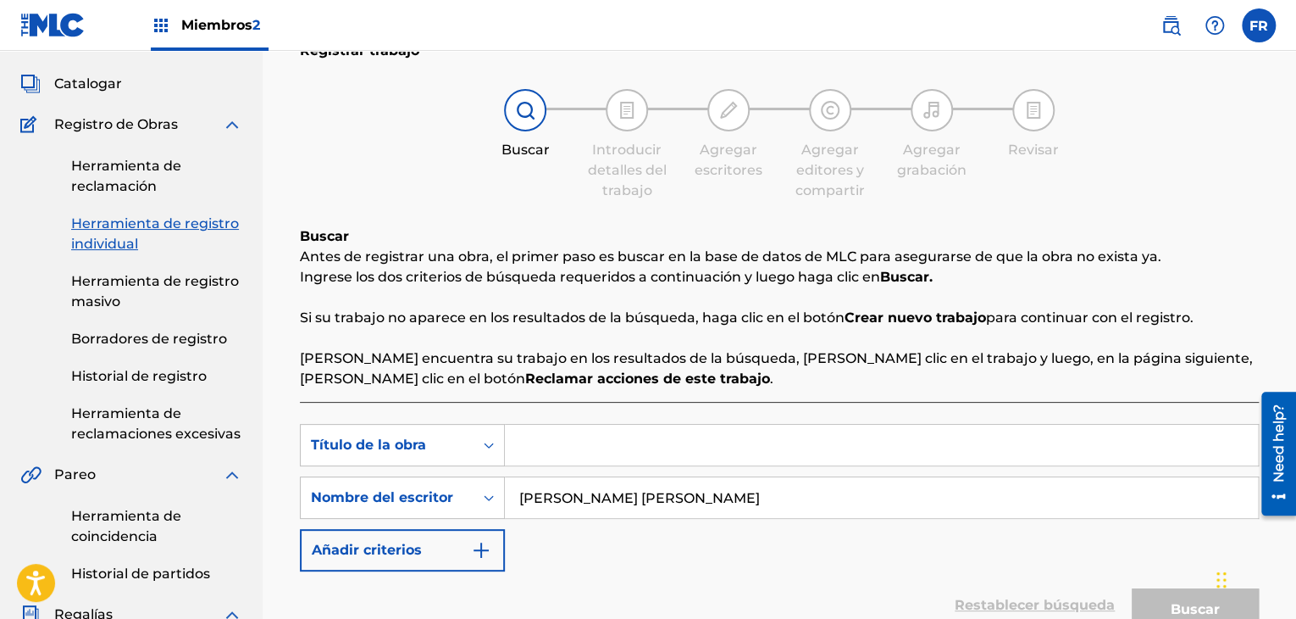
type input "[PERSON_NAME] [PERSON_NAME]"
click at [125, 167] on font "Herramienta de reclamación" at bounding box center [126, 176] width 110 height 36
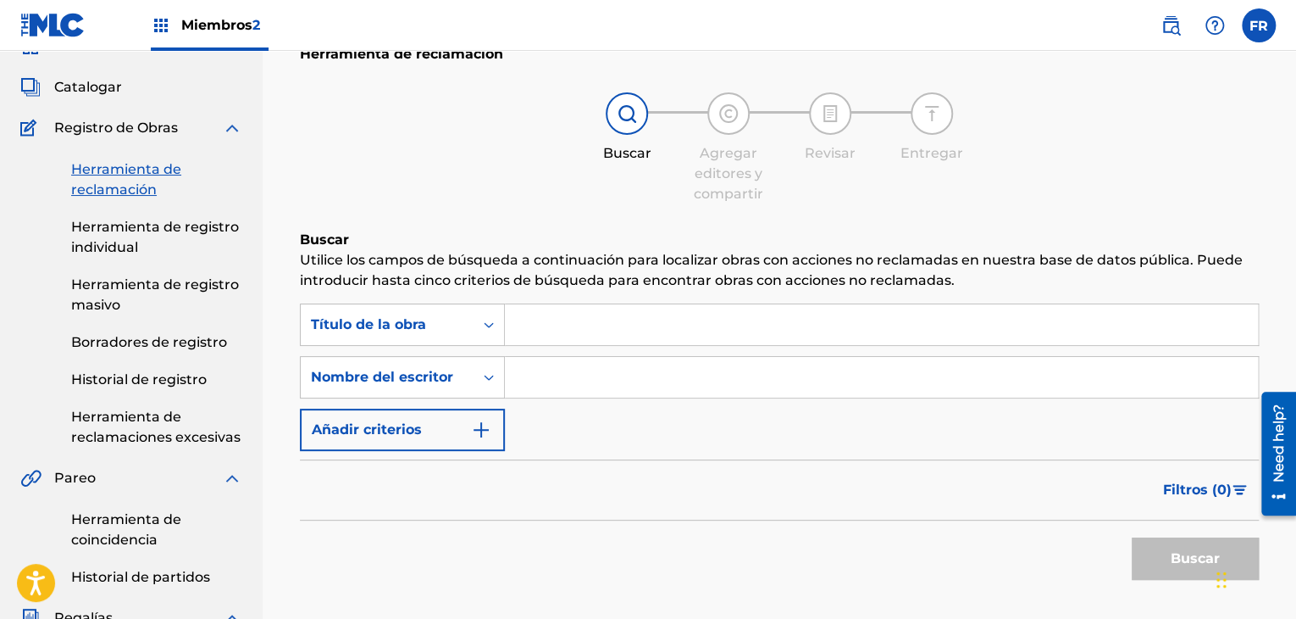
scroll to position [169, 0]
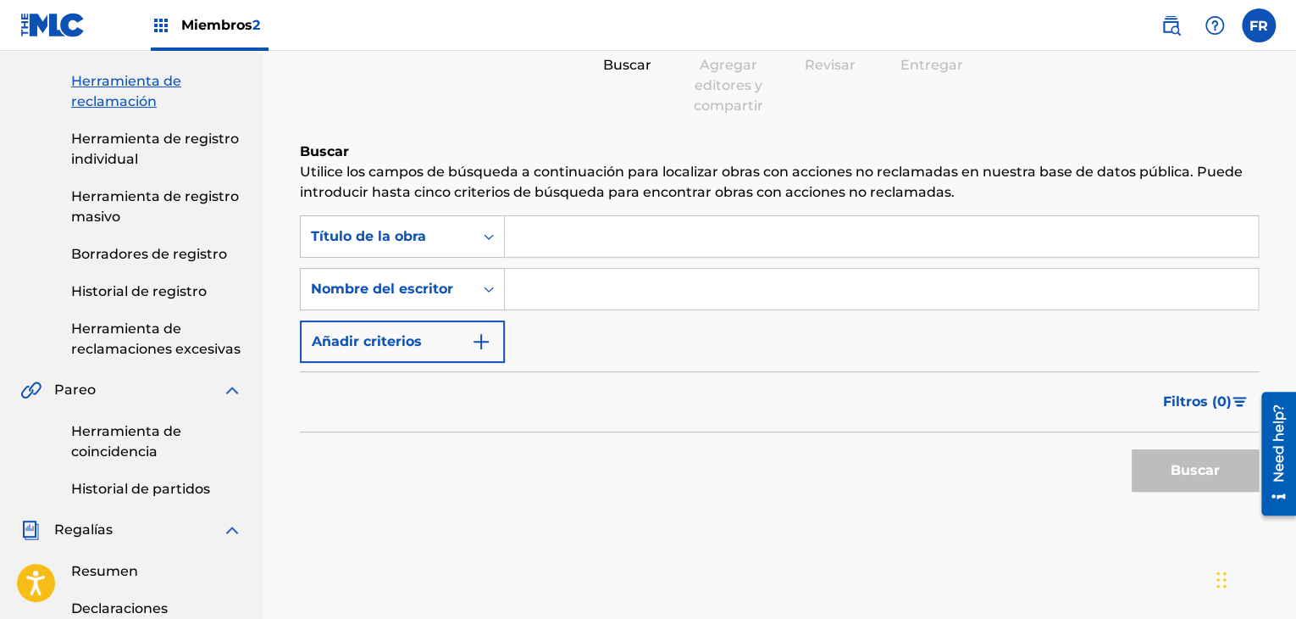
click at [533, 289] on input "Formulario de búsqueda" at bounding box center [881, 289] width 753 height 41
paste input "[PERSON_NAME] [PERSON_NAME]"
type input "[PERSON_NAME] [PERSON_NAME]"
click at [1185, 482] on button "Buscar" at bounding box center [1195, 470] width 127 height 42
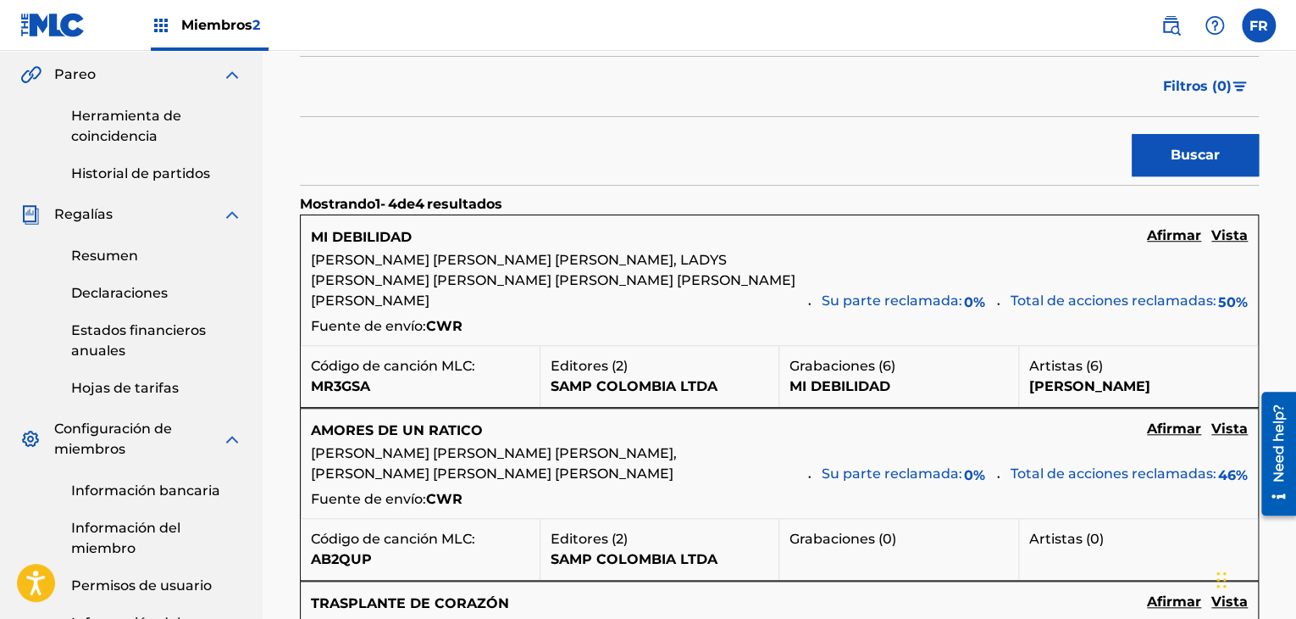
scroll to position [456, 0]
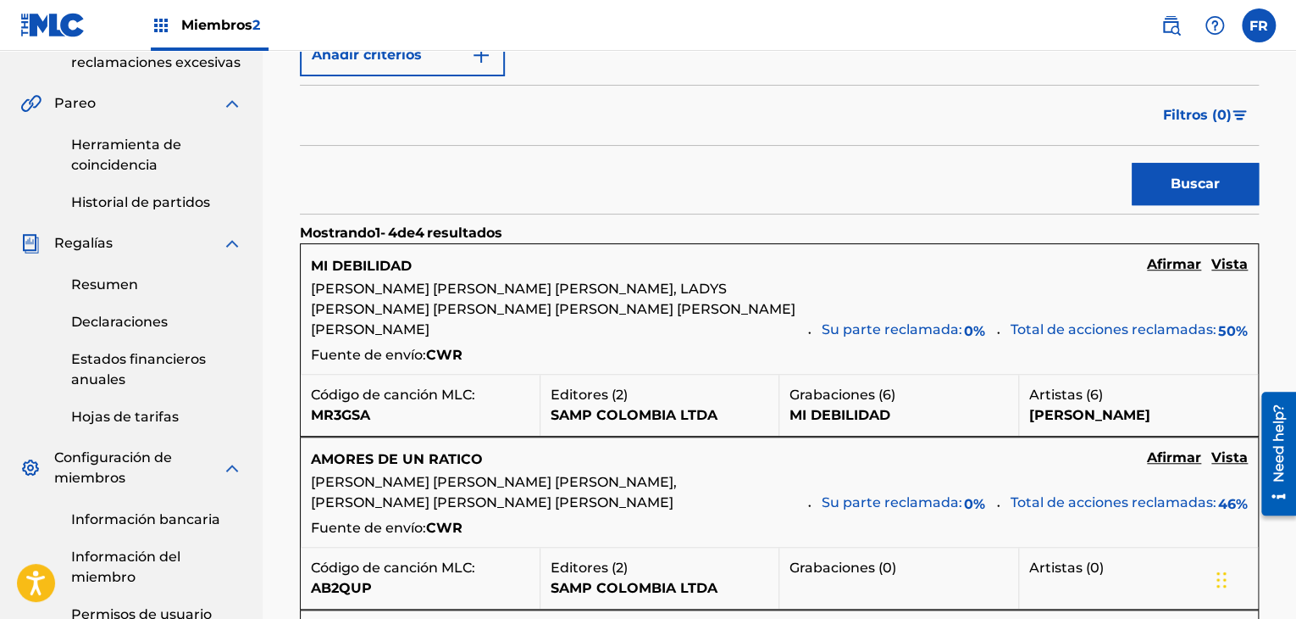
click at [705, 316] on font "[PERSON_NAME] [PERSON_NAME] [PERSON_NAME], LADYS [PERSON_NAME] [PERSON_NAME] [P…" at bounding box center [553, 308] width 485 height 57
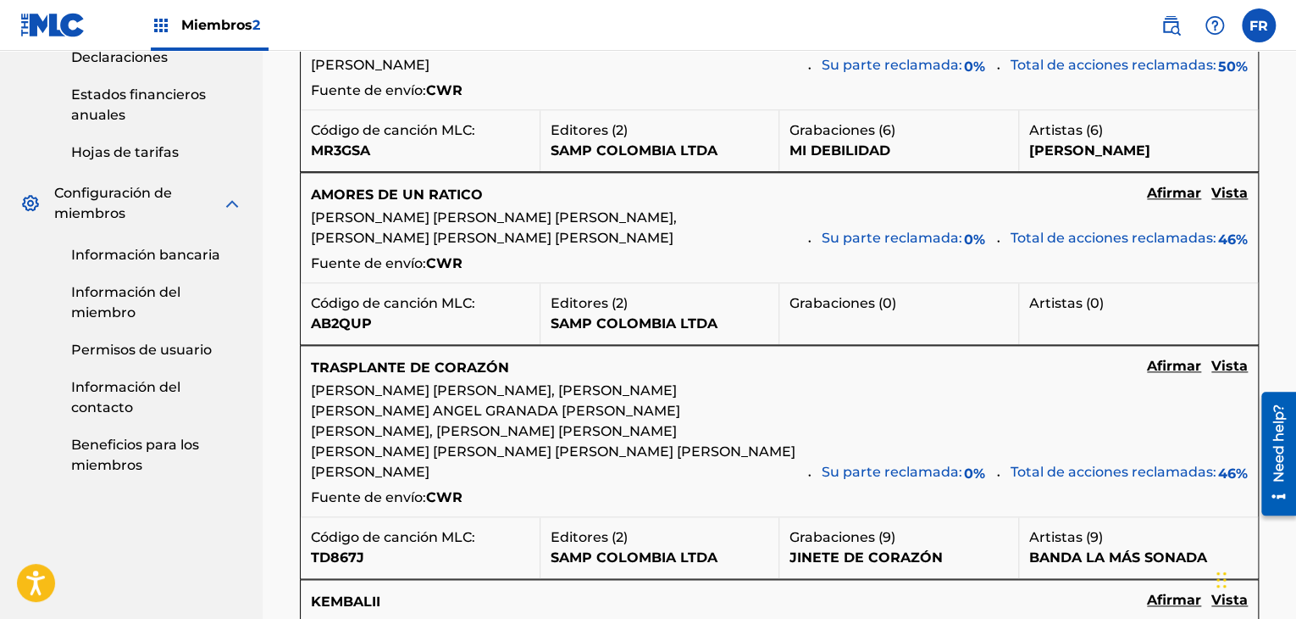
scroll to position [625, 0]
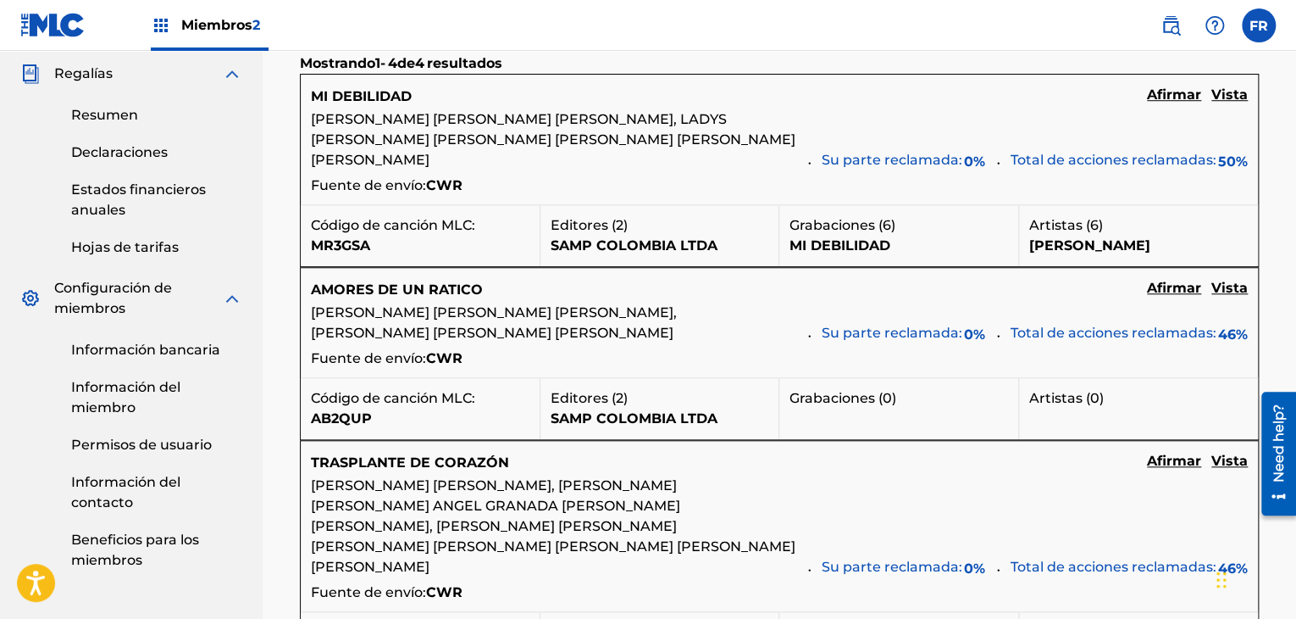
click at [1177, 99] on font "Afirmar" at bounding box center [1174, 94] width 54 height 16
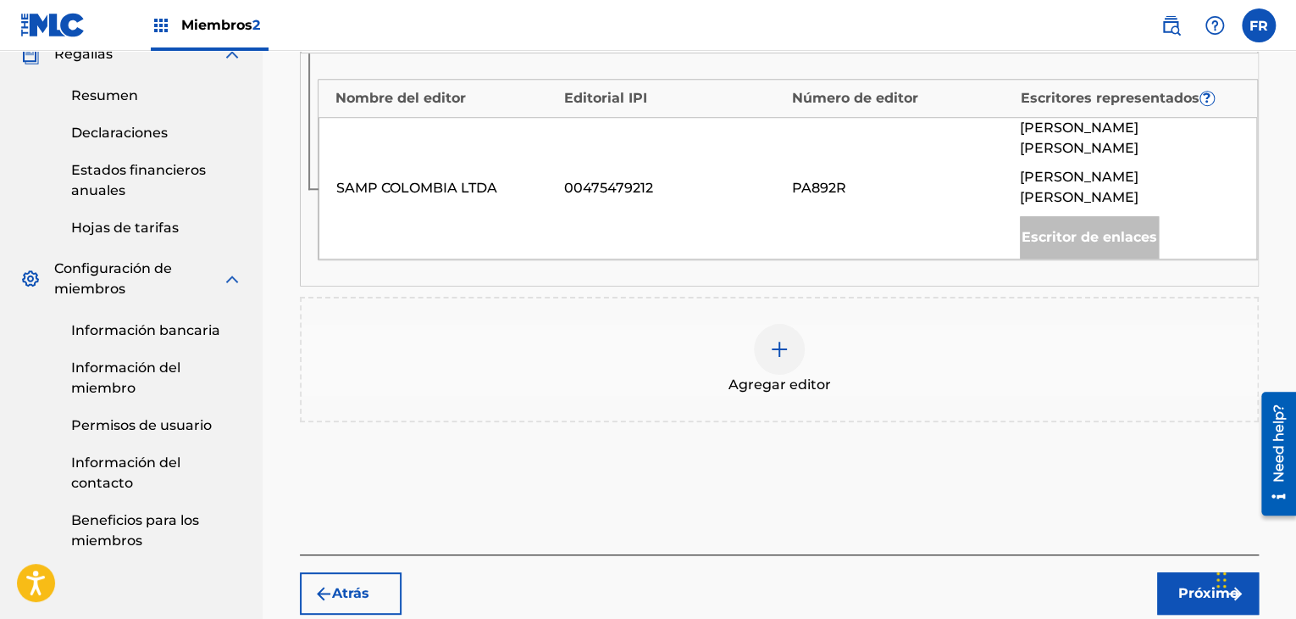
scroll to position [736, 0]
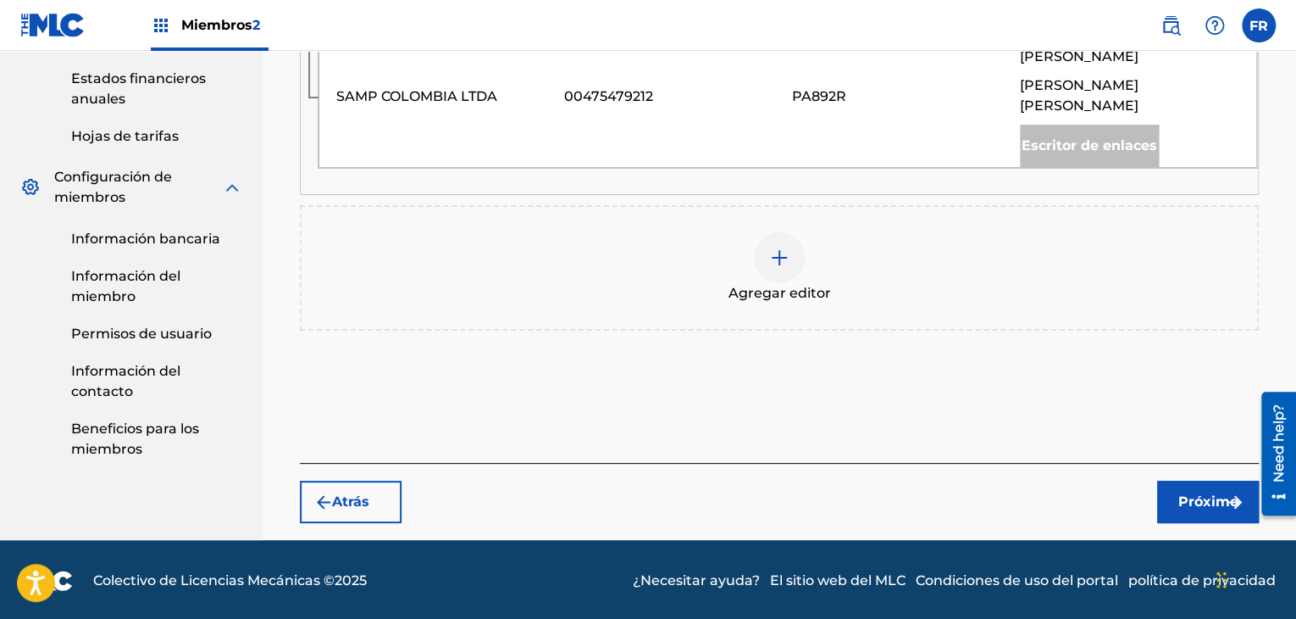
click at [363, 500] on font "Atrás" at bounding box center [350, 501] width 37 height 16
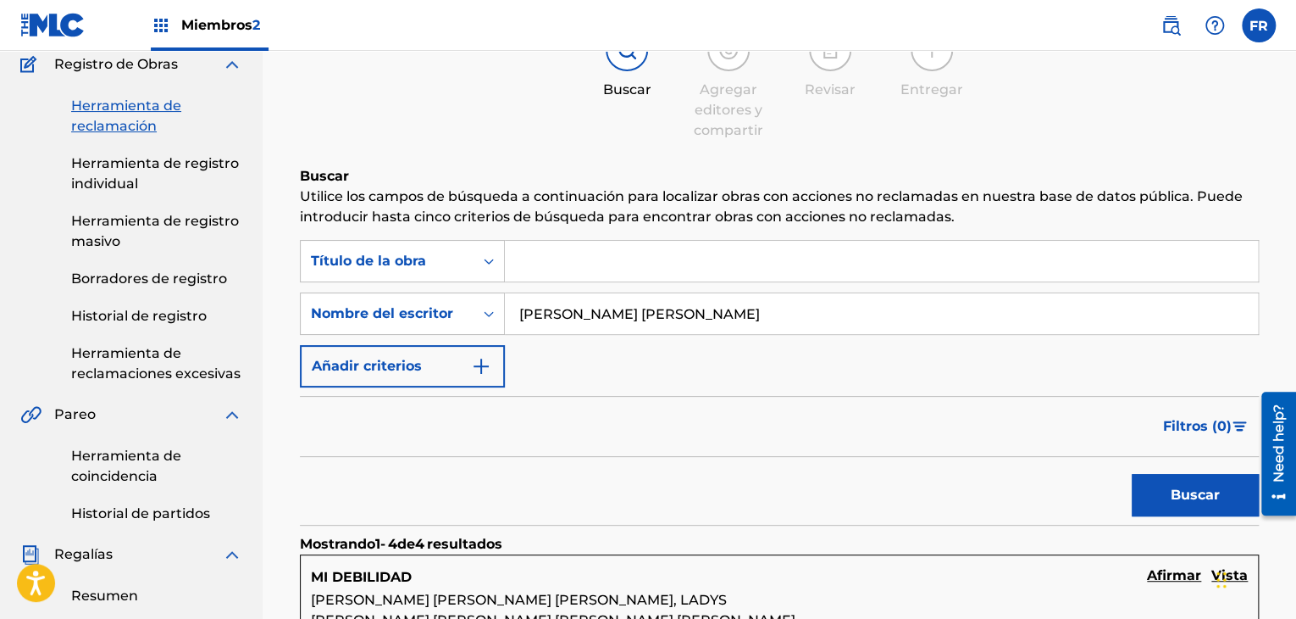
scroll to position [0, 0]
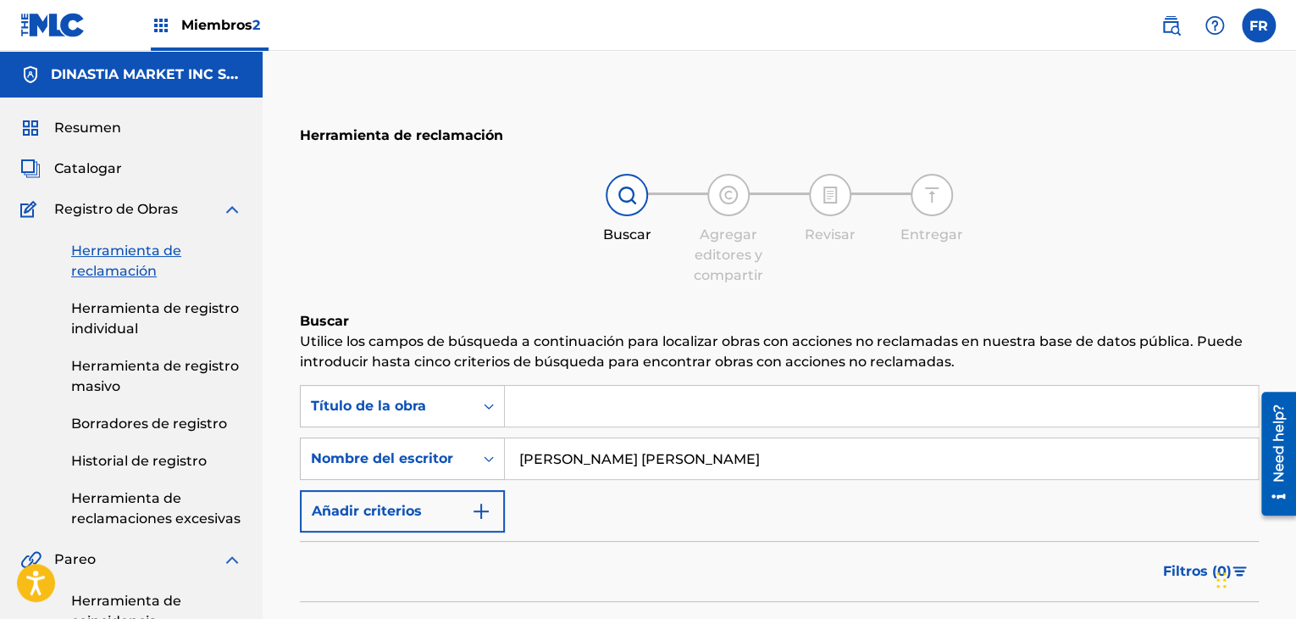
click at [92, 134] on font "Resumen" at bounding box center [87, 127] width 67 height 16
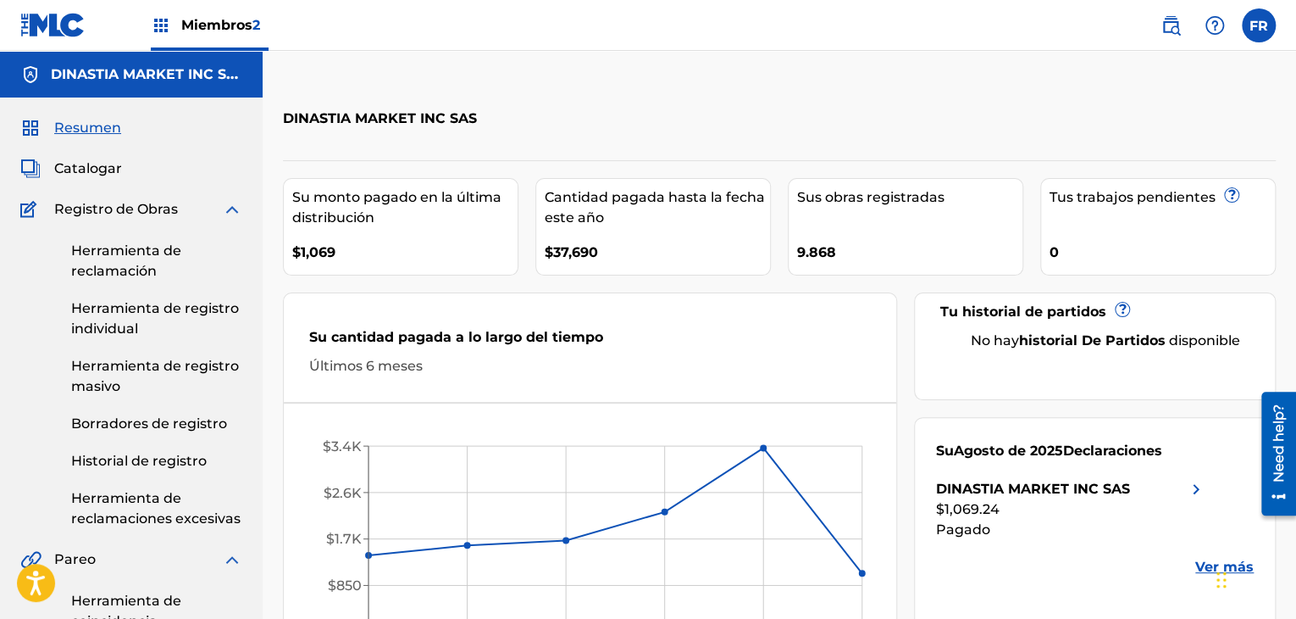
click at [85, 132] on font "Resumen" at bounding box center [87, 127] width 67 height 16
click at [85, 172] on font "Catalogar" at bounding box center [88, 168] width 68 height 16
